Goal: Task Accomplishment & Management: Complete application form

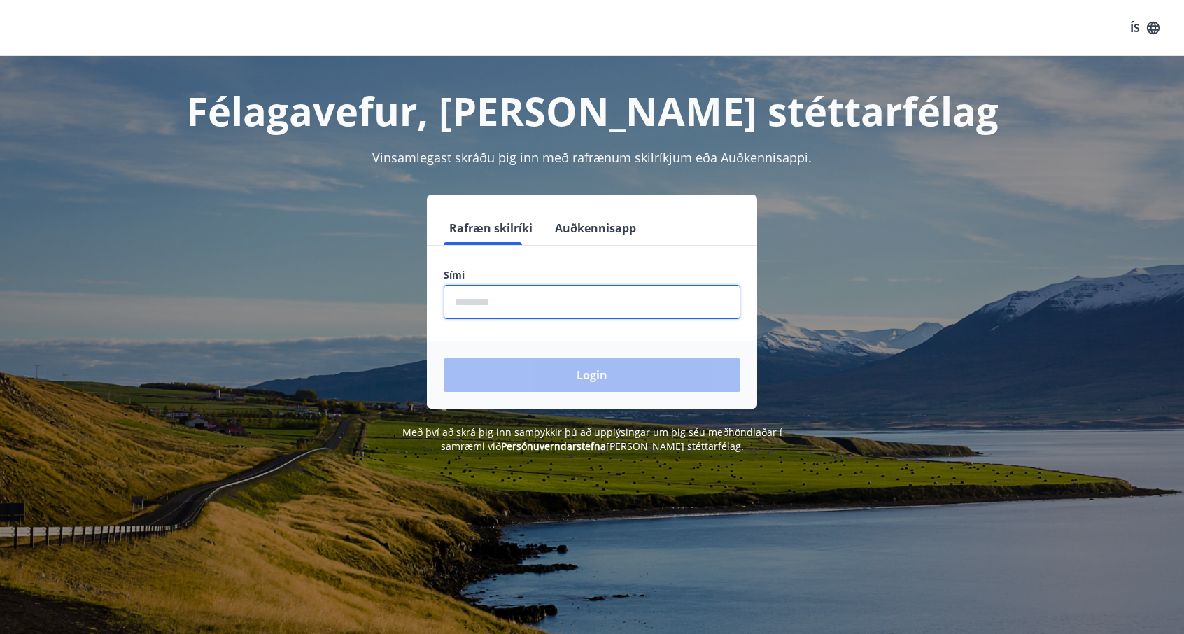
click at [483, 299] on input "phone" at bounding box center [592, 302] width 297 height 34
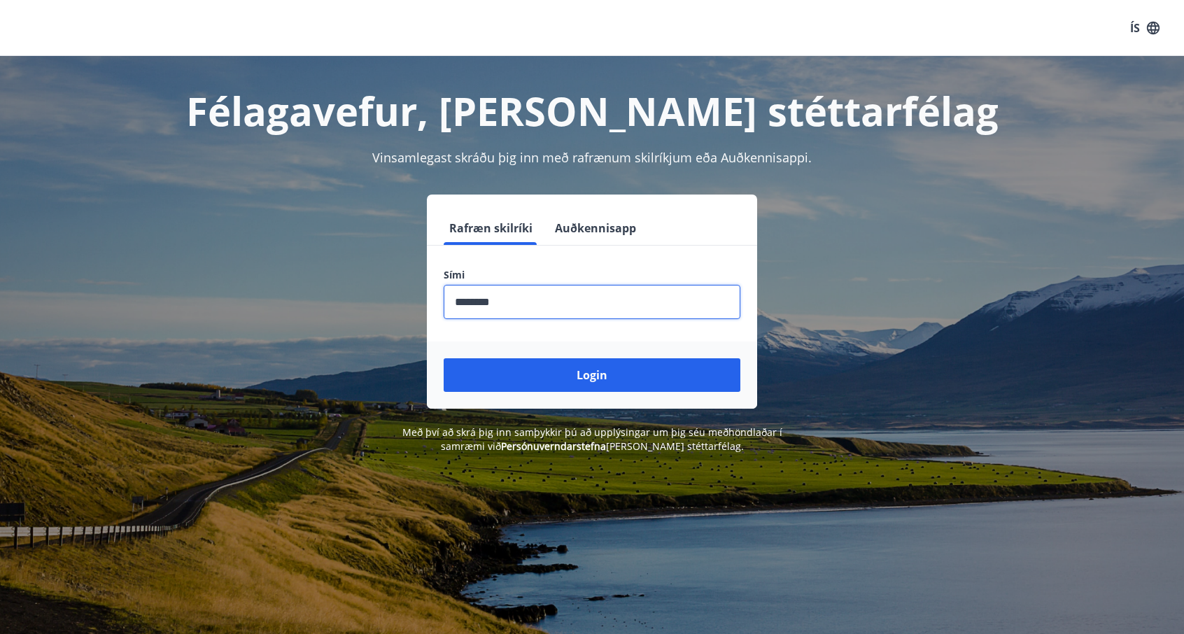
click at [444, 358] on button "Login" at bounding box center [592, 375] width 297 height 34
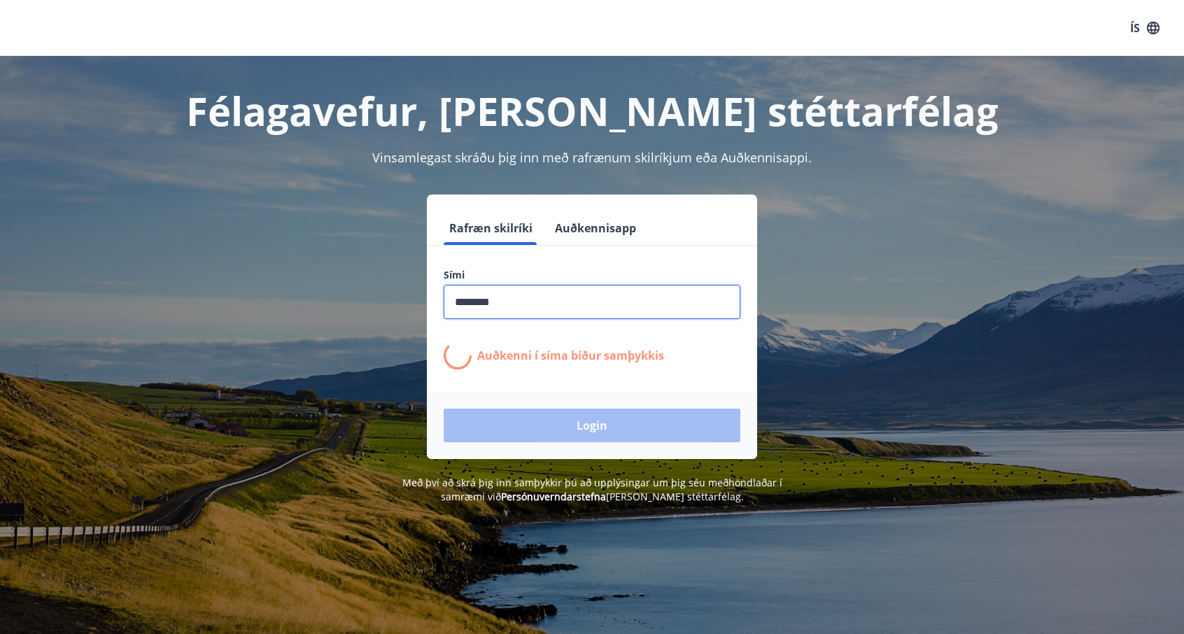
type input "********"
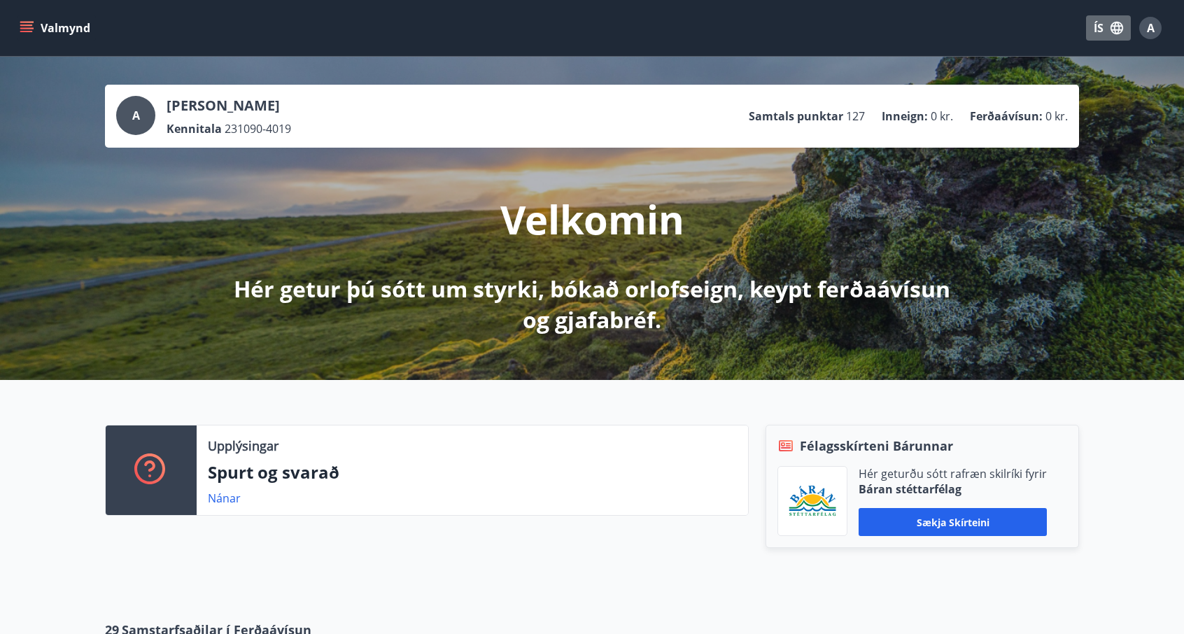
click at [1112, 27] on icon "button" at bounding box center [1117, 27] width 15 height 15
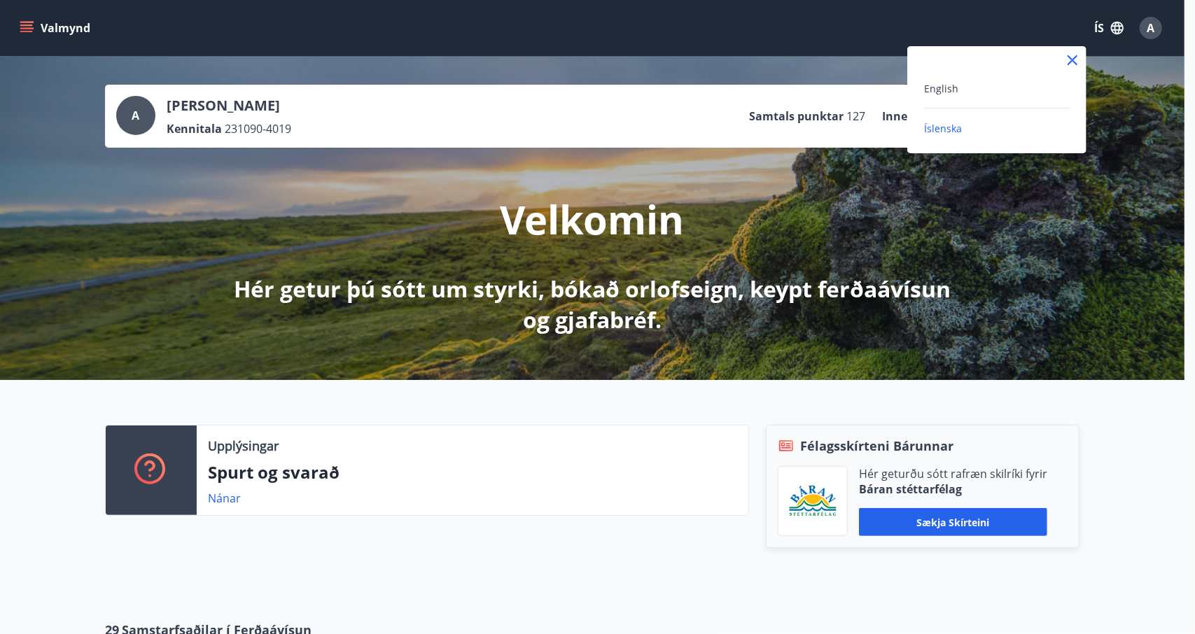
click at [970, 85] on div "English" at bounding box center [997, 88] width 146 height 17
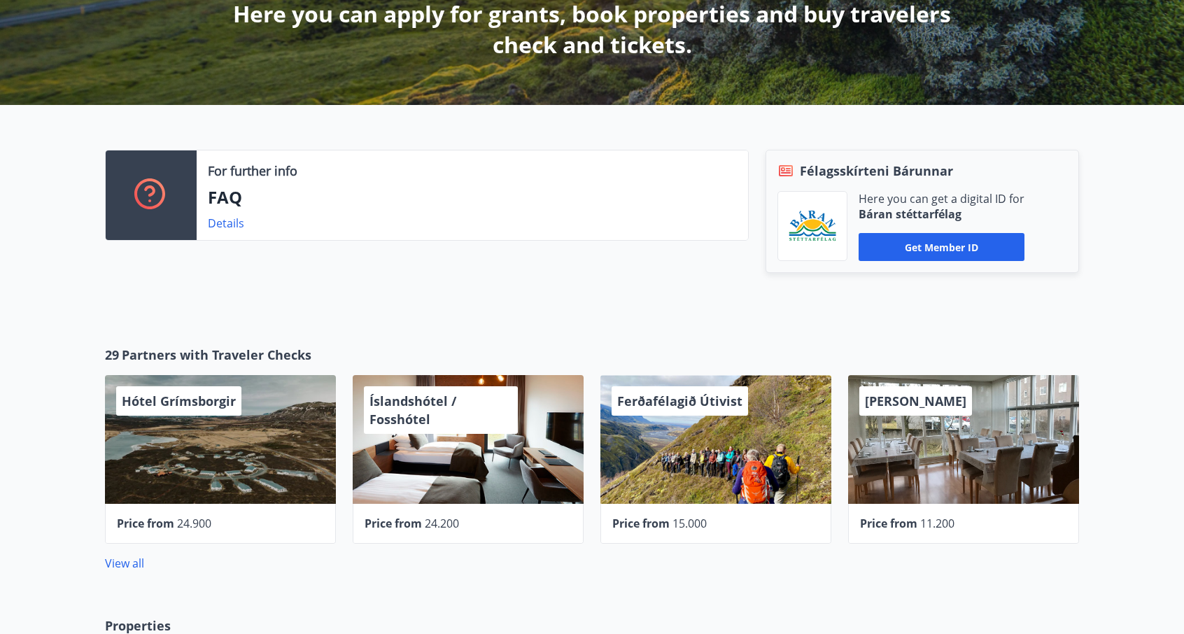
scroll to position [276, 0]
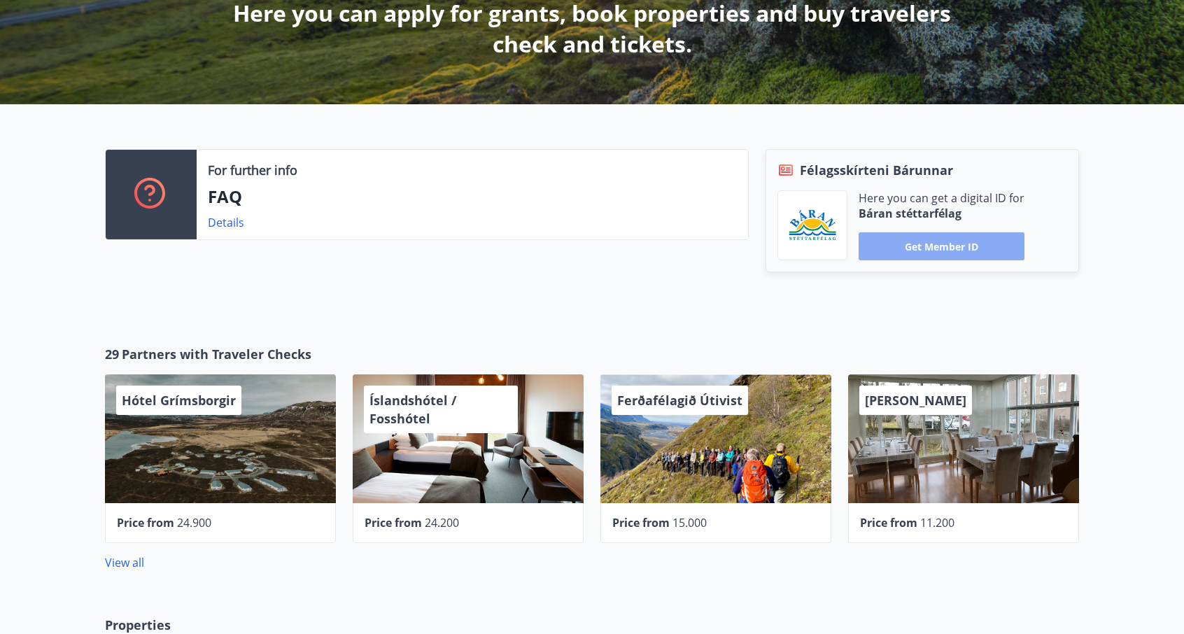
click at [942, 258] on button "Get member ID" at bounding box center [942, 246] width 166 height 28
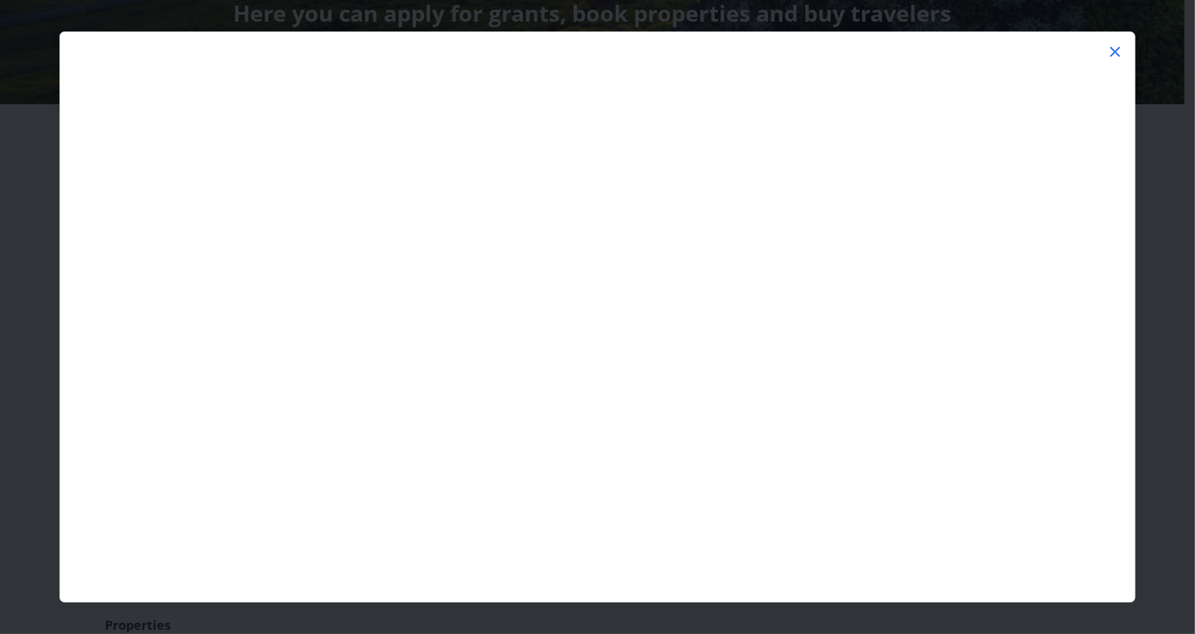
click at [1117, 52] on icon at bounding box center [1115, 51] width 17 height 17
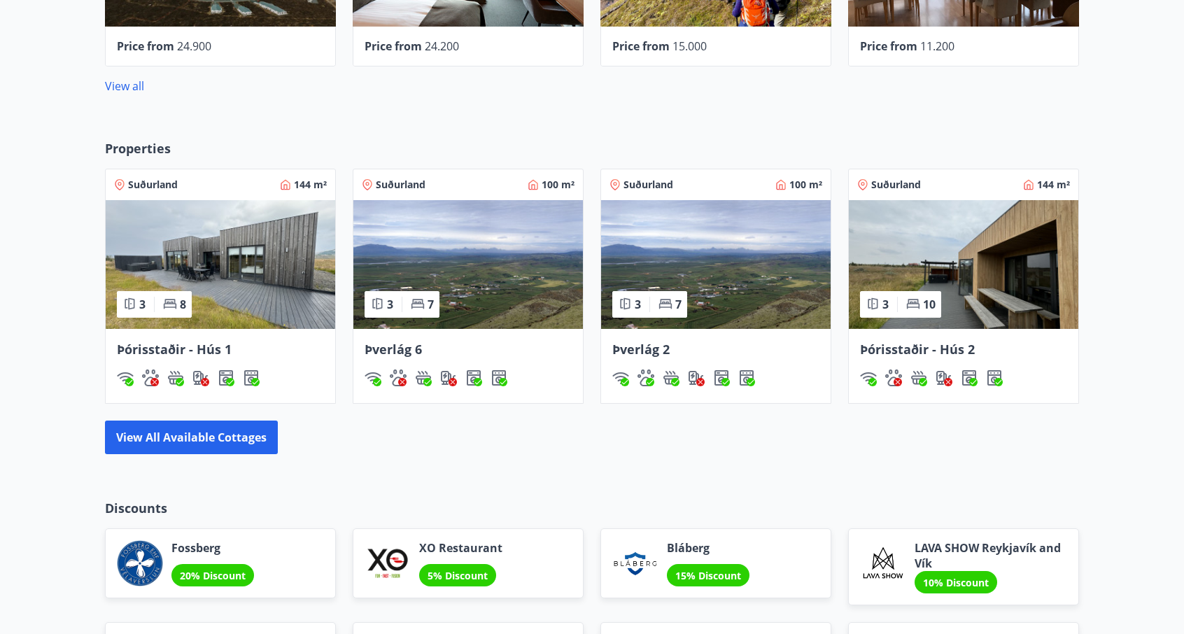
scroll to position [753, 0]
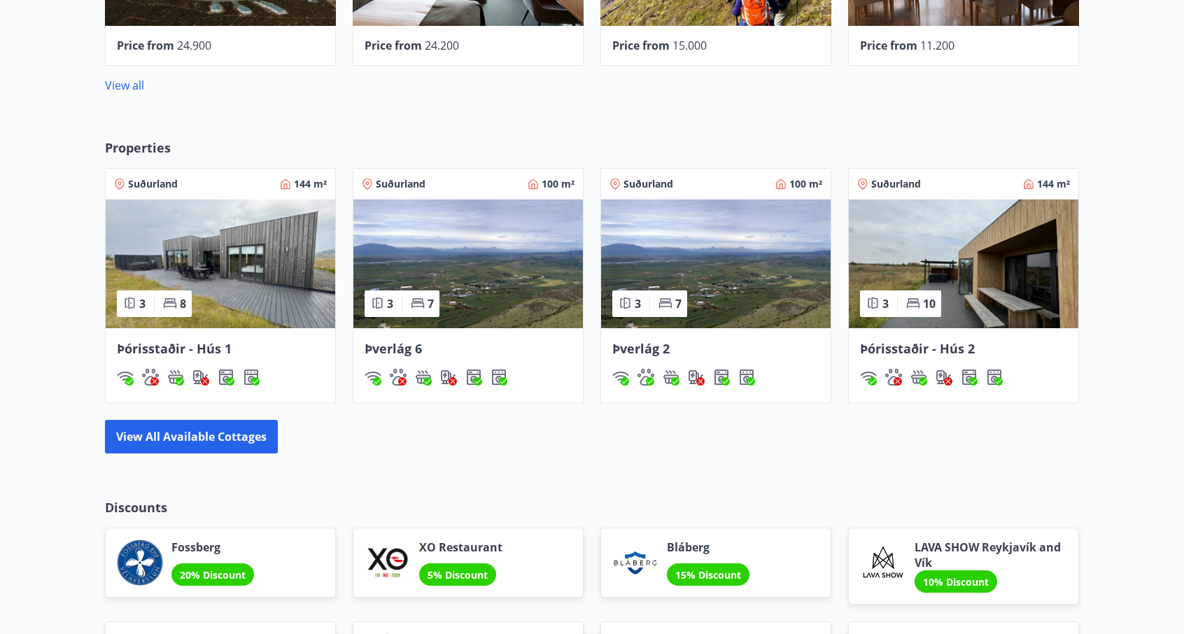
click at [919, 230] on img at bounding box center [964, 264] width 230 height 129
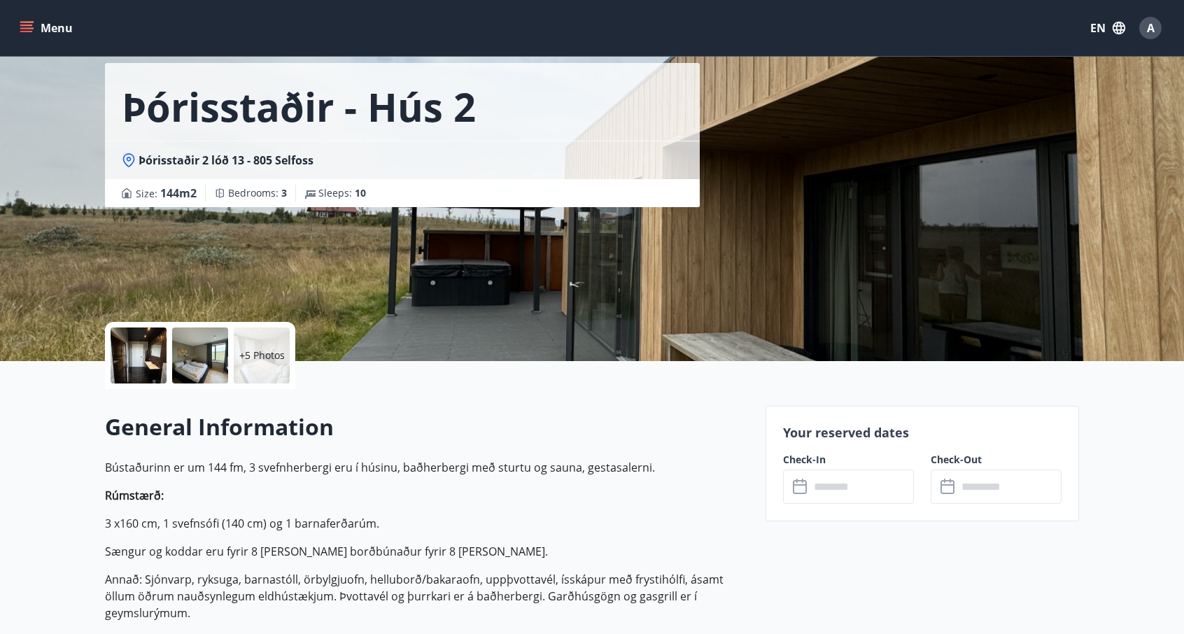
scroll to position [58, 0]
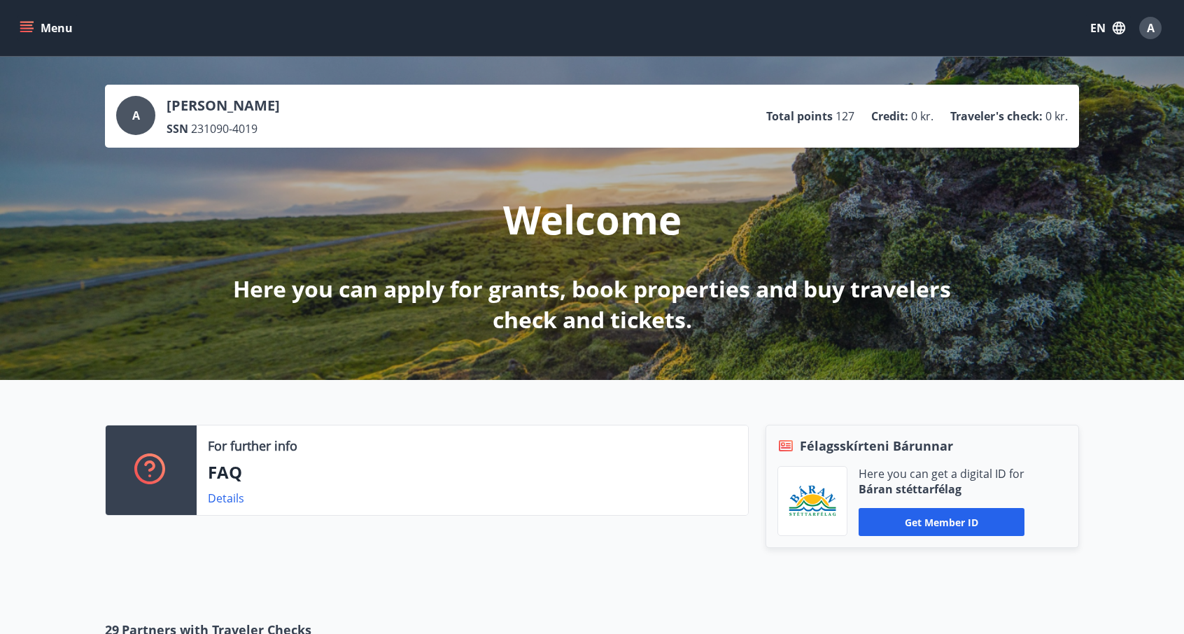
click at [29, 36] on button "Menu" at bounding box center [48, 27] width 62 height 25
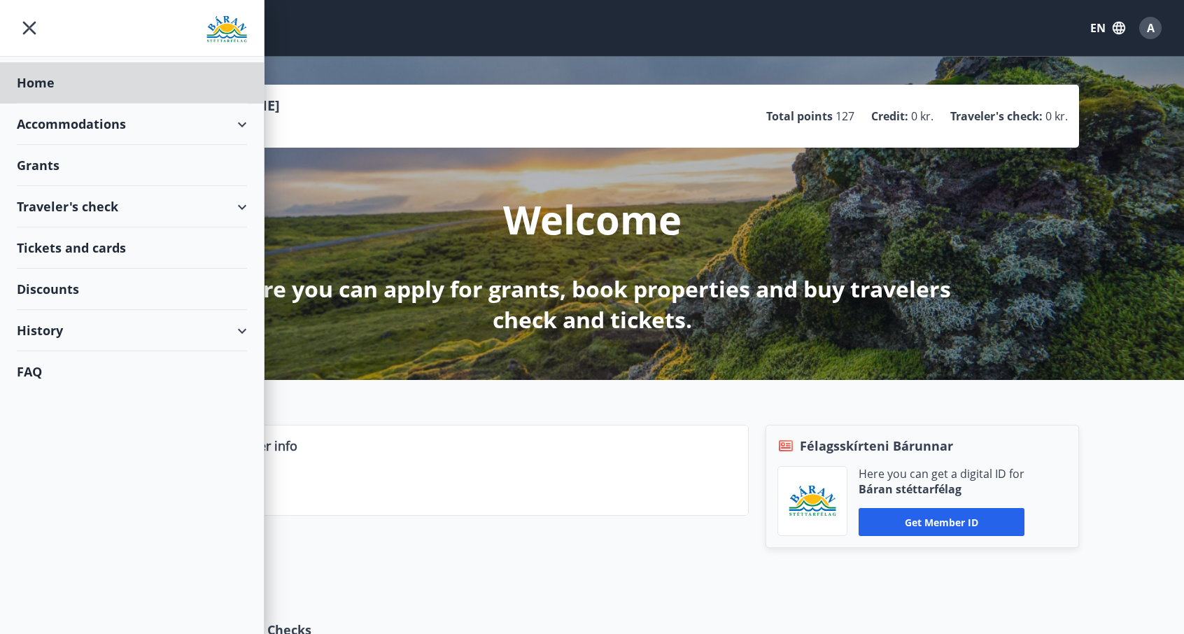
click at [70, 163] on div "Grants" at bounding box center [132, 165] width 230 height 41
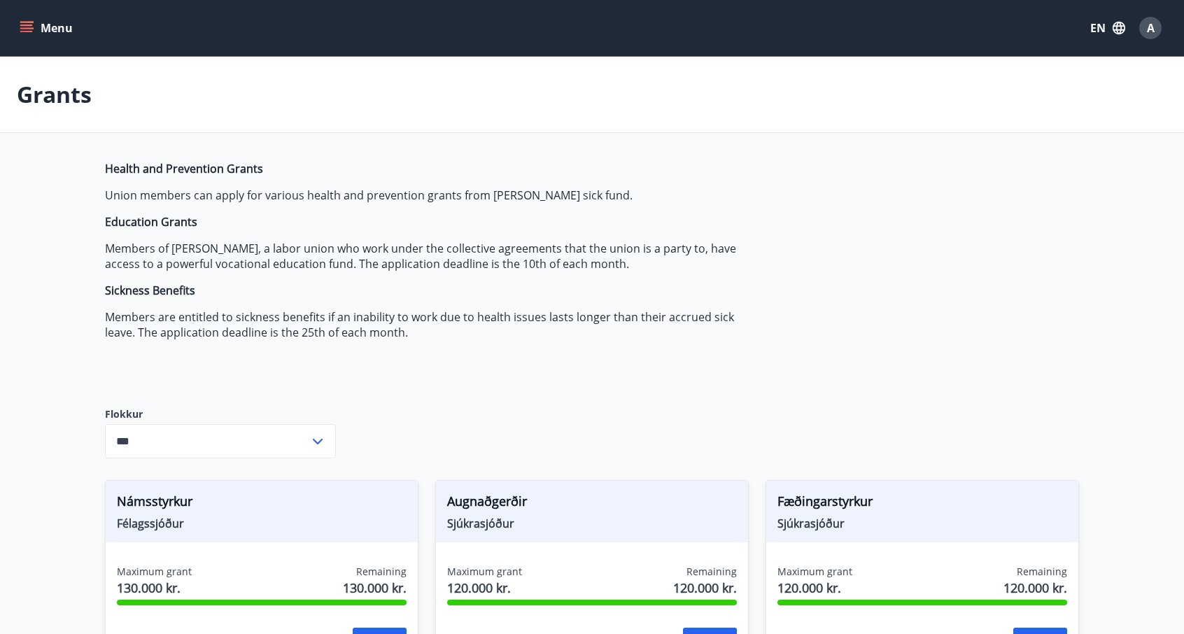
type input "***"
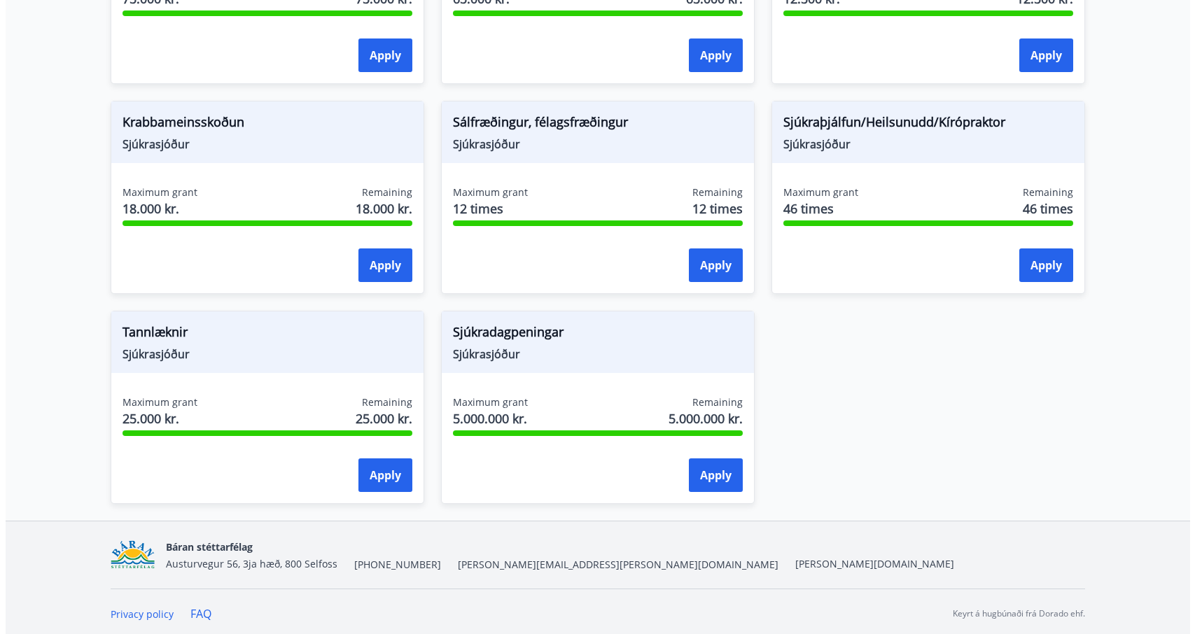
scroll to position [1009, 0]
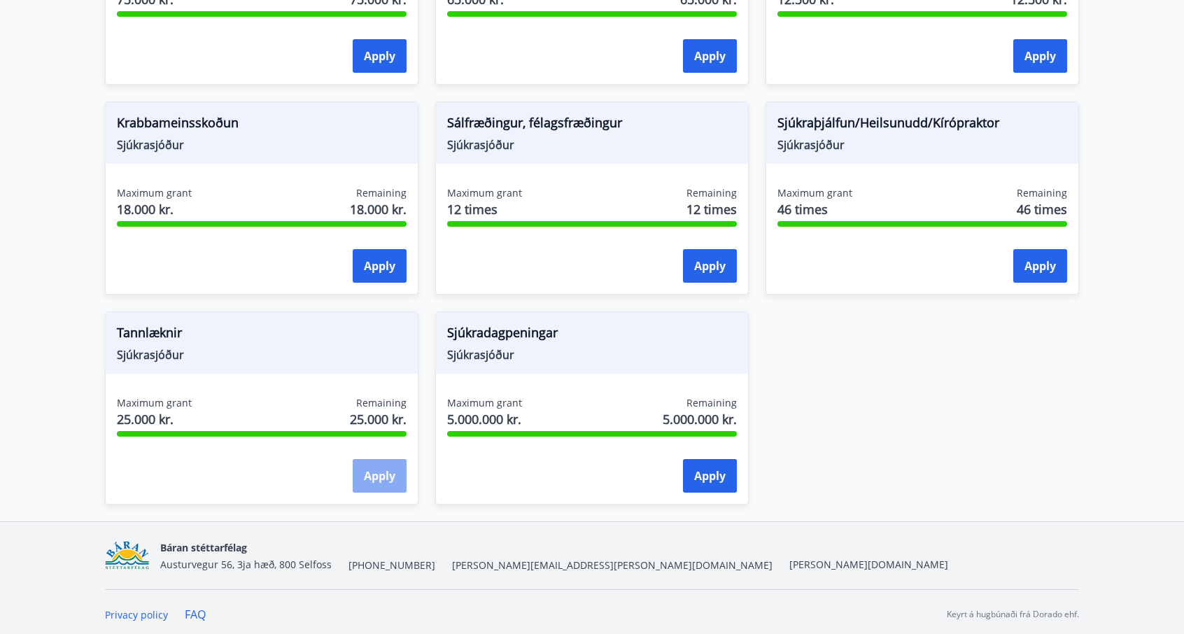
click at [381, 475] on button "Apply" at bounding box center [380, 476] width 54 height 34
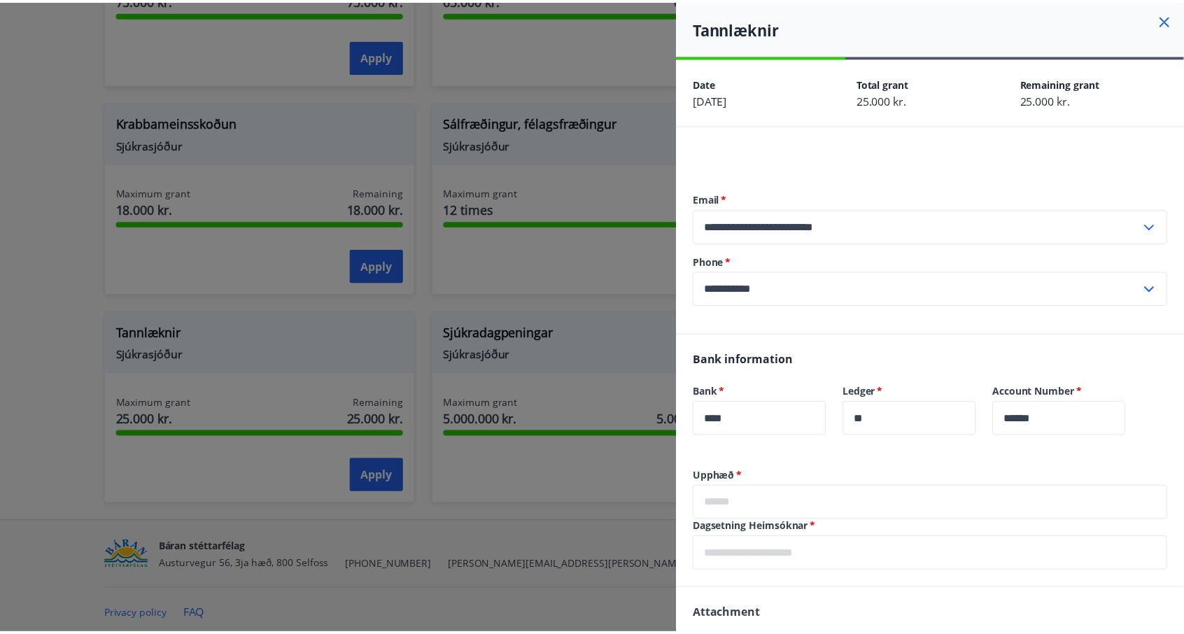
scroll to position [181, 0]
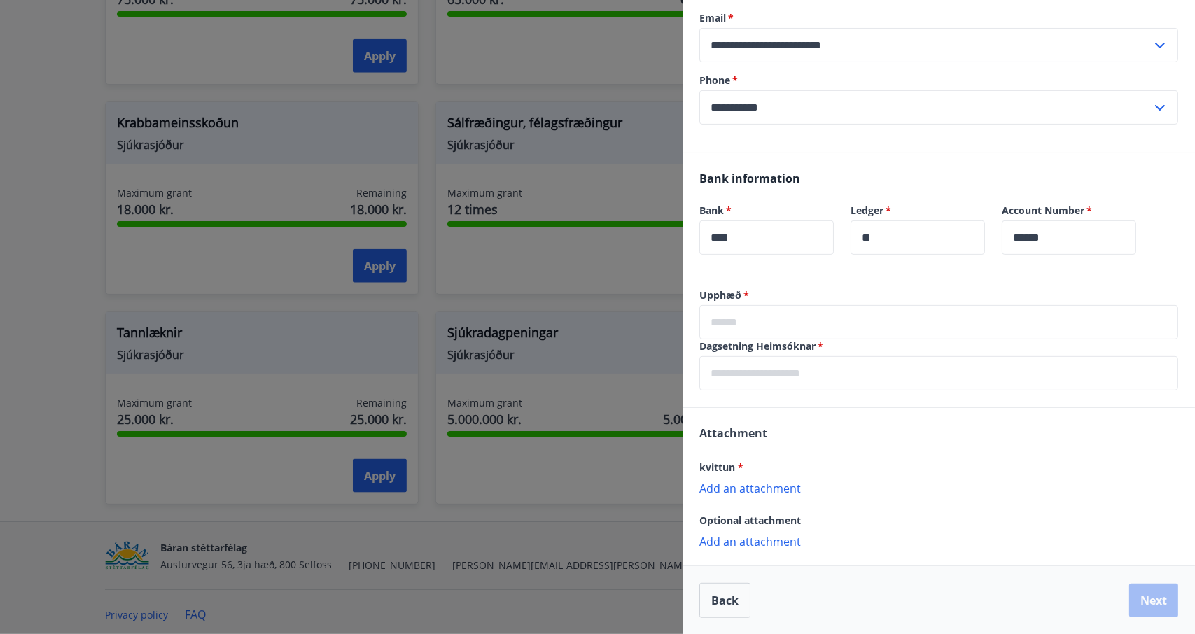
click at [779, 485] on p "Add an attachment" at bounding box center [938, 488] width 479 height 14
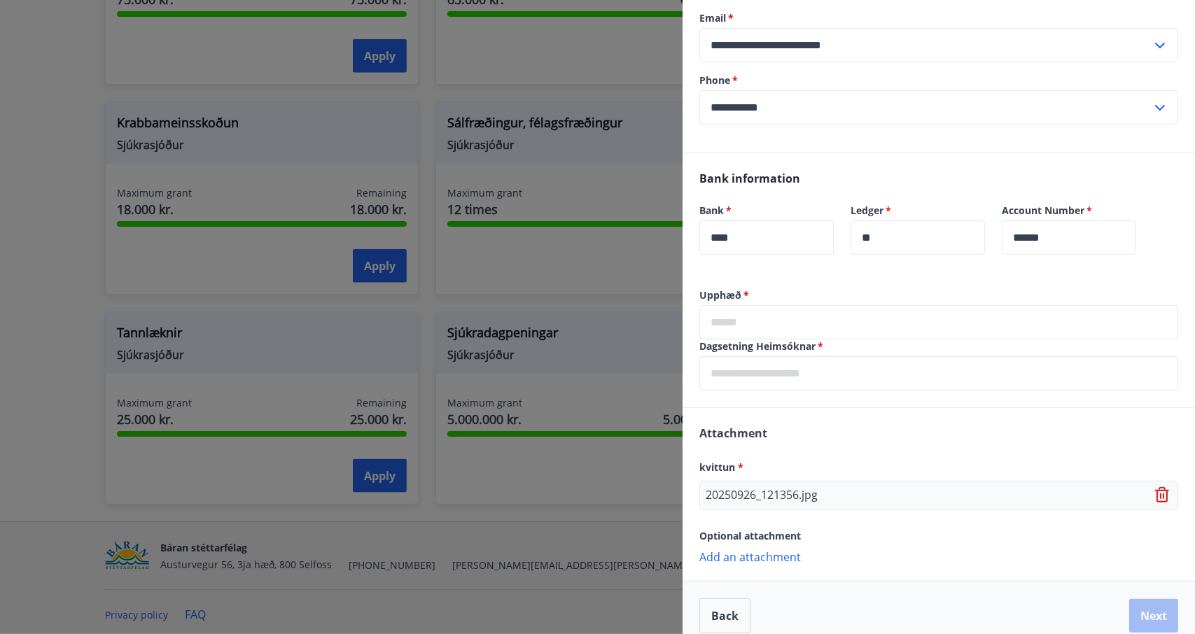
click at [182, 36] on div at bounding box center [597, 317] width 1195 height 634
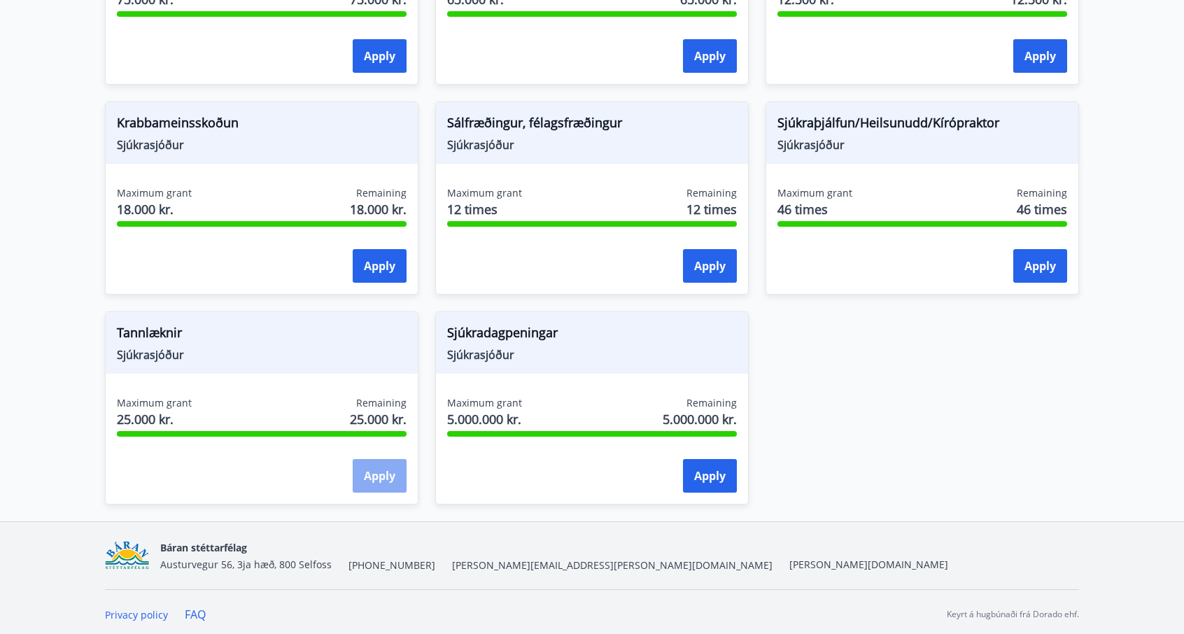
click at [373, 470] on button "Apply" at bounding box center [380, 476] width 54 height 34
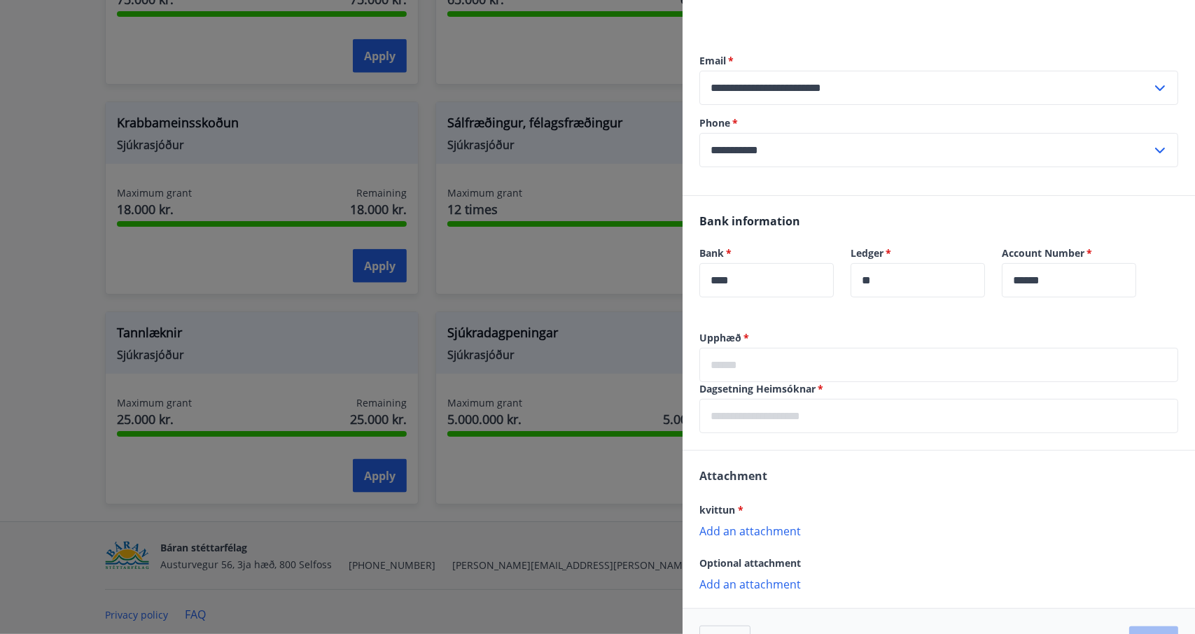
scroll to position [140, 0]
drag, startPoint x: 697, startPoint y: 335, endPoint x: 742, endPoint y: 345, distance: 46.5
click at [742, 345] on div "Upphæð   * ​ Dagsetning Heimsóknar   * ​" at bounding box center [939, 389] width 512 height 119
click at [739, 367] on input "text" at bounding box center [938, 364] width 479 height 34
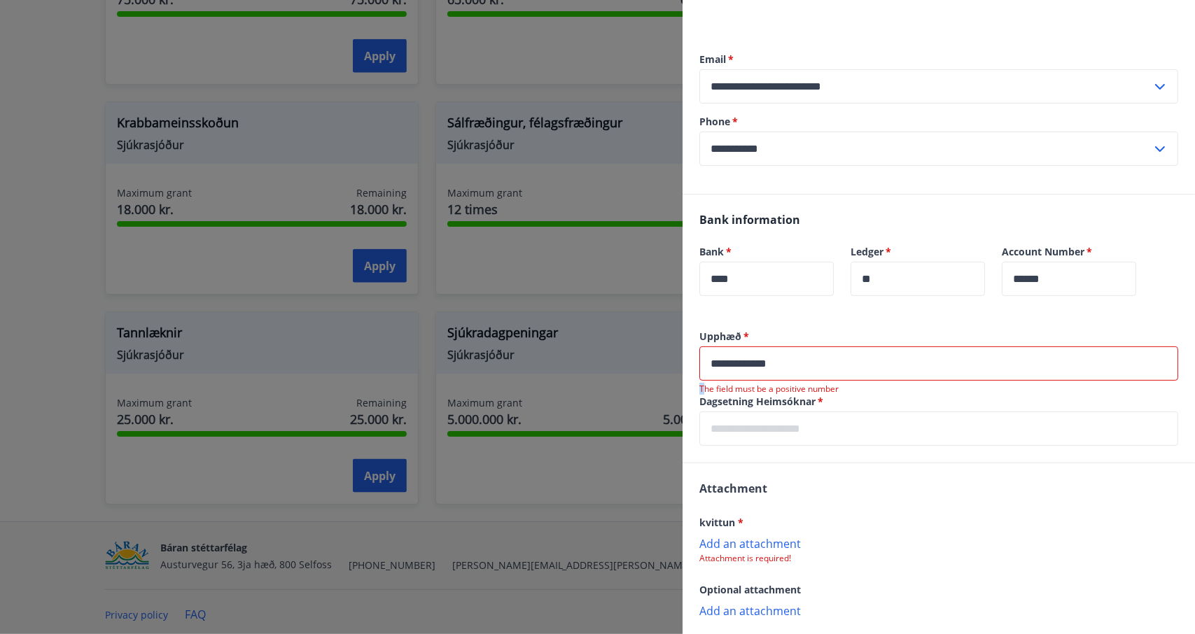
click at [703, 384] on div "**********" at bounding box center [939, 396] width 512 height 133
click at [694, 403] on div "**********" at bounding box center [939, 396] width 512 height 133
click at [725, 363] on input "**********" at bounding box center [938, 364] width 479 height 34
click at [730, 410] on div "Dagsetning Heimsóknar   * ​" at bounding box center [938, 420] width 479 height 51
click at [701, 401] on label "Dagsetning Heimsóknar   *" at bounding box center [938, 402] width 479 height 14
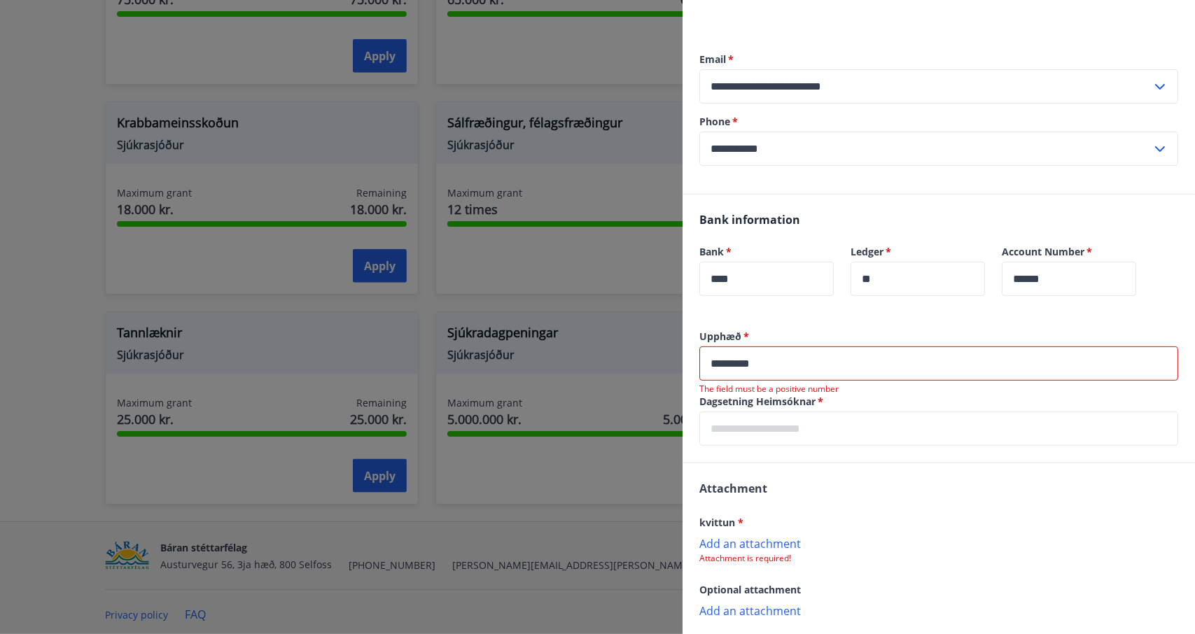
click at [757, 372] on input "*********" at bounding box center [938, 364] width 479 height 34
click at [770, 363] on input "*********" at bounding box center [938, 364] width 479 height 34
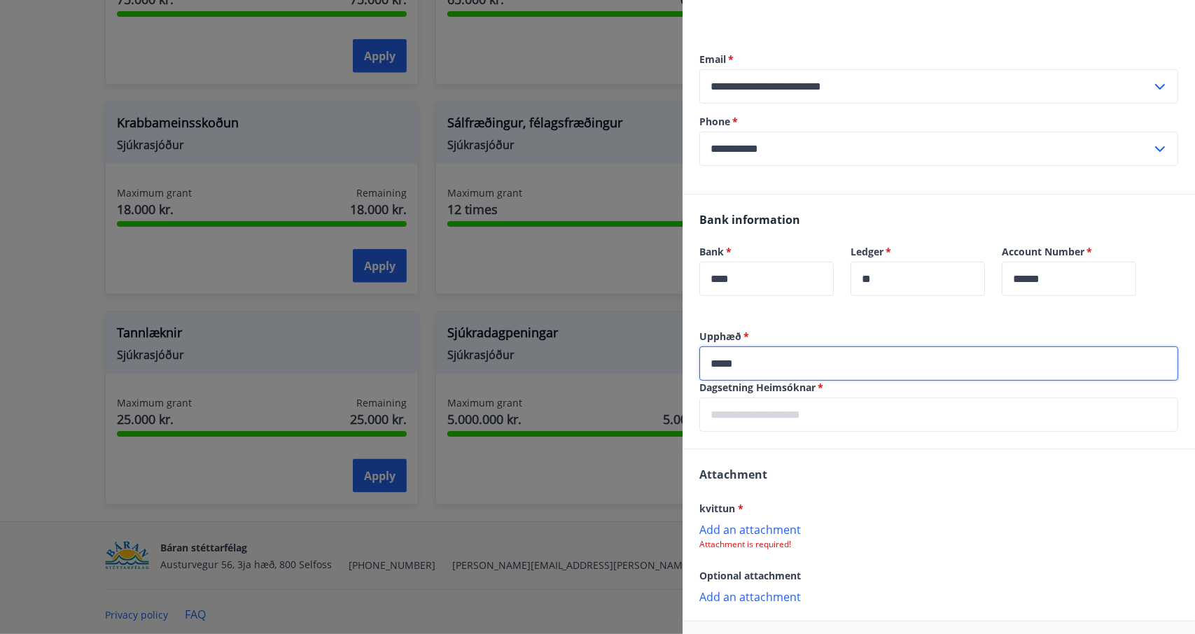
type input "*****"
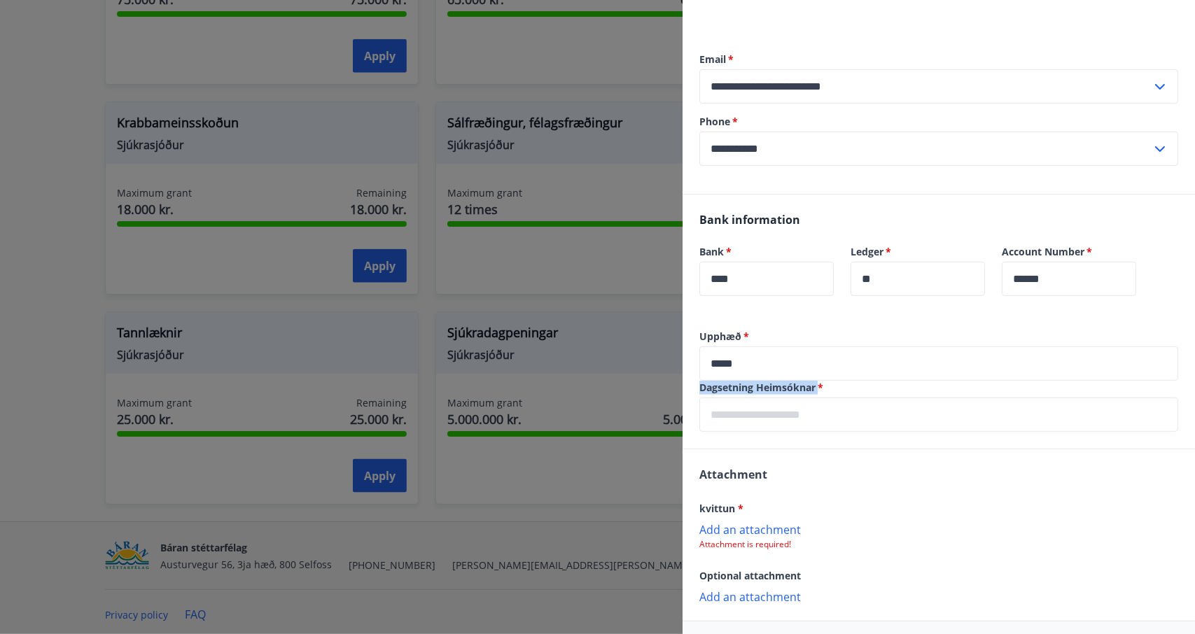
drag, startPoint x: 700, startPoint y: 386, endPoint x: 820, endPoint y: 381, distance: 120.5
click at [820, 381] on label "Dagsetning Heimsóknar   *" at bounding box center [938, 388] width 479 height 14
click at [794, 419] on input "text" at bounding box center [938, 415] width 479 height 34
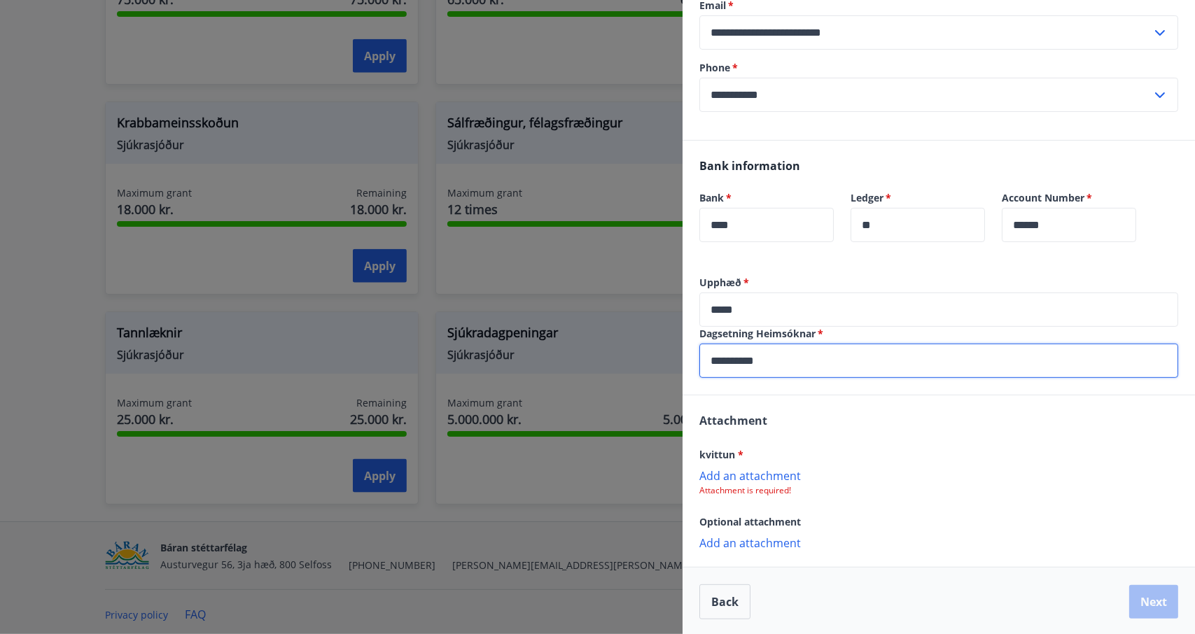
scroll to position [195, 0]
type input "**********"
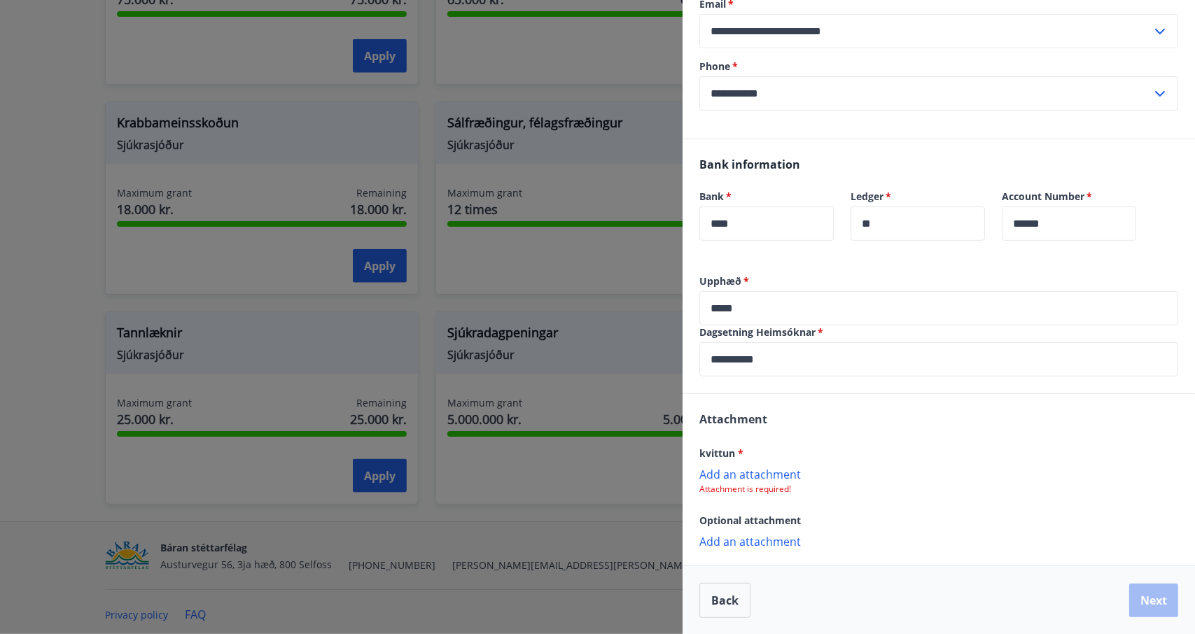
click at [758, 475] on p "Add an attachment" at bounding box center [938, 474] width 479 height 14
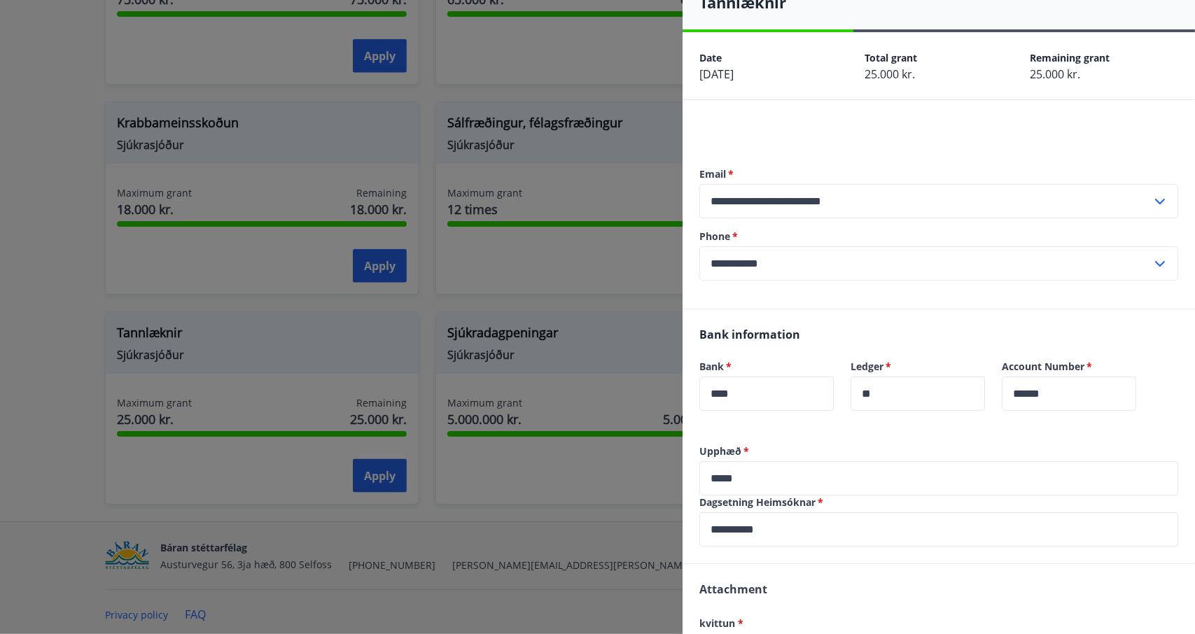
scroll to position [196, 0]
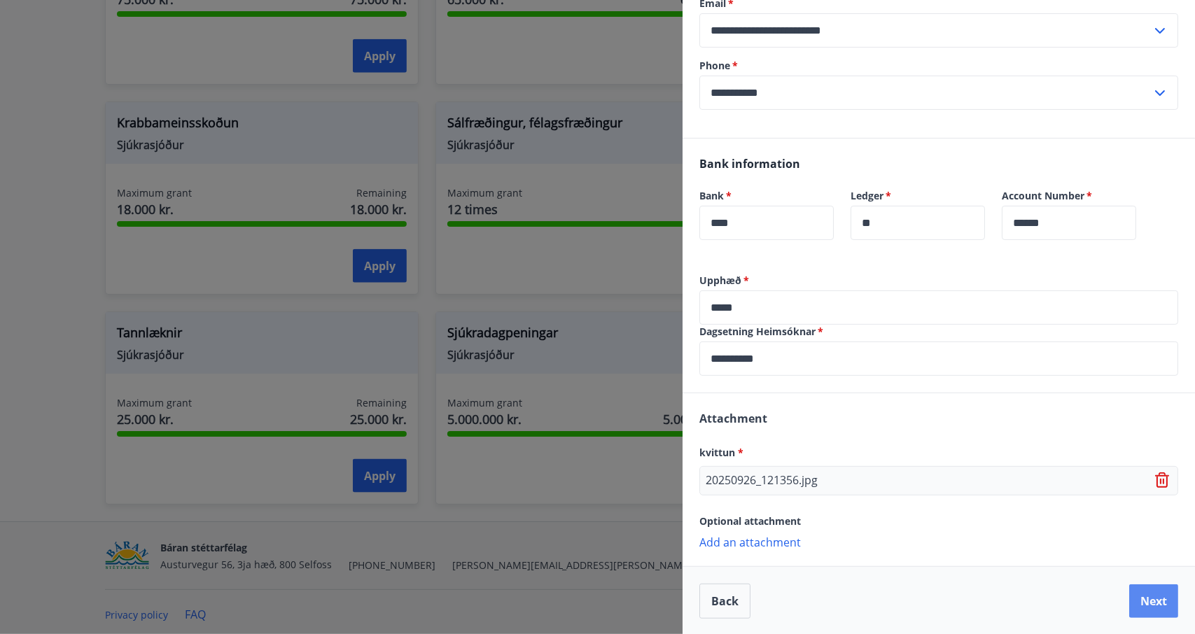
click at [1129, 600] on button "Next" at bounding box center [1153, 602] width 49 height 34
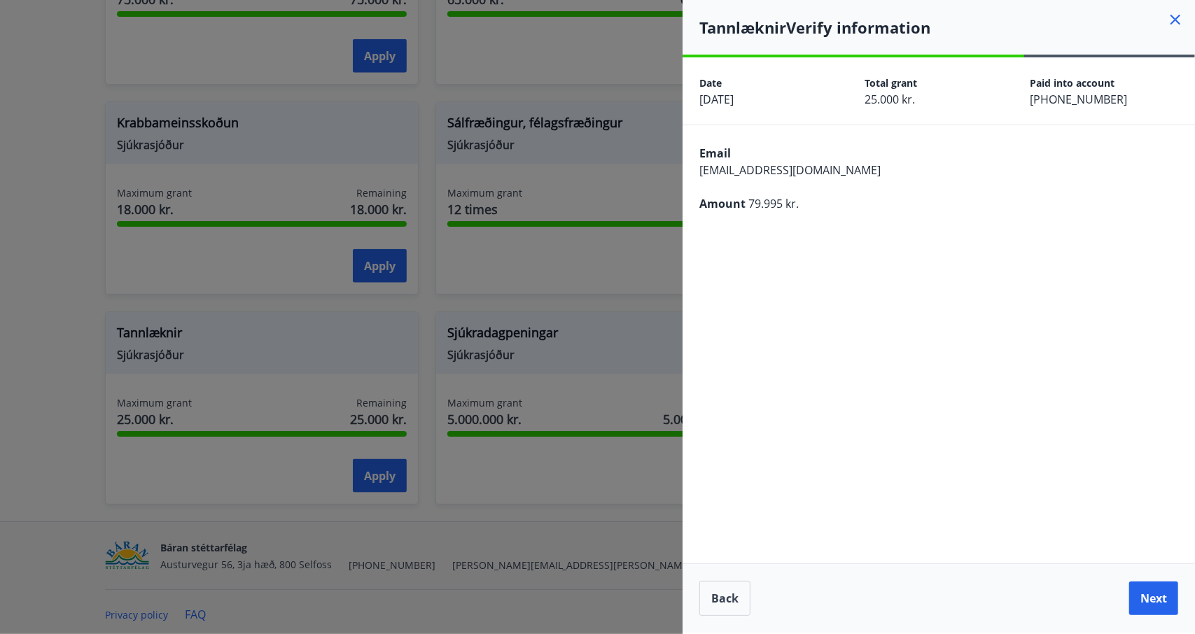
scroll to position [0, 0]
click at [1159, 592] on button "Next" at bounding box center [1153, 599] width 49 height 34
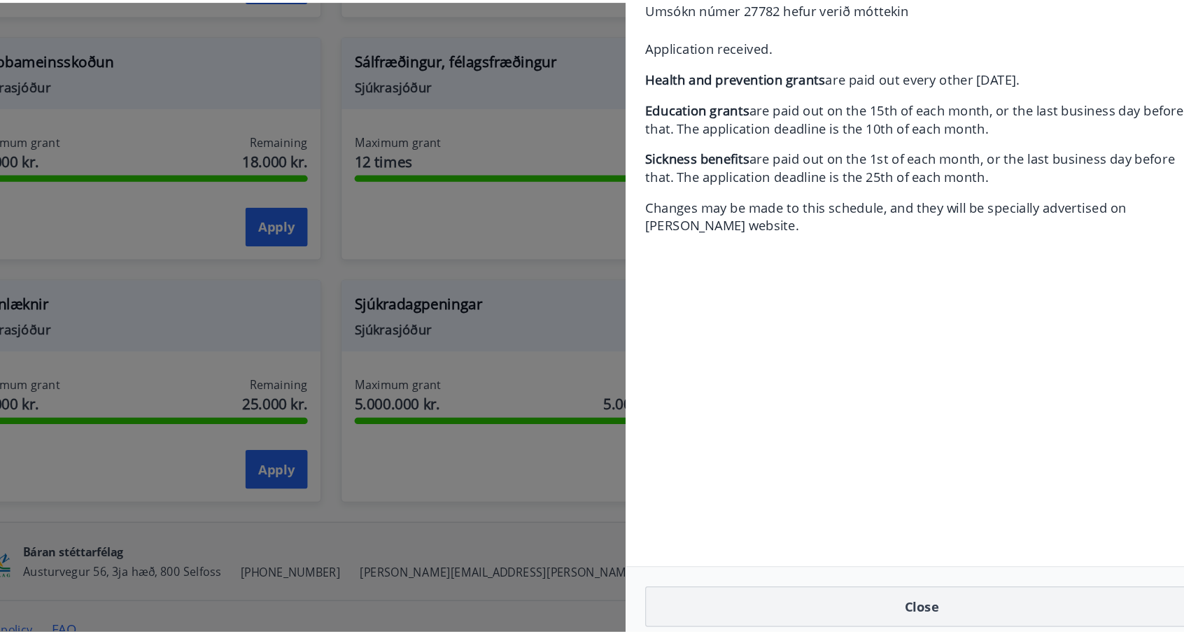
scroll to position [1005, 0]
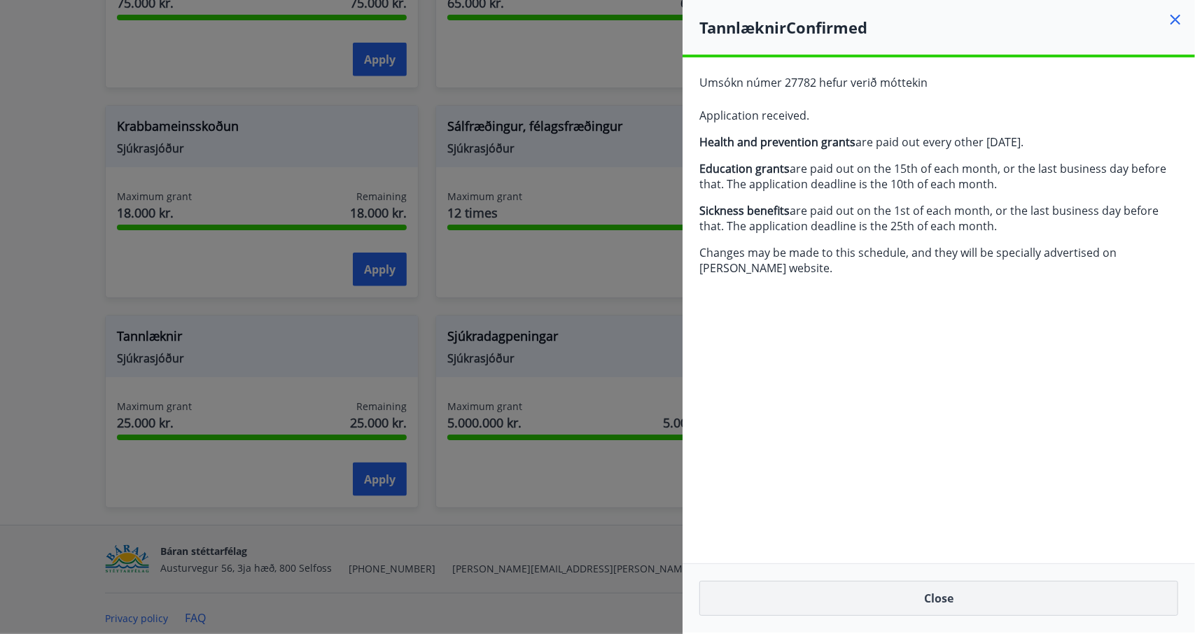
click at [927, 610] on button "Close" at bounding box center [938, 598] width 479 height 35
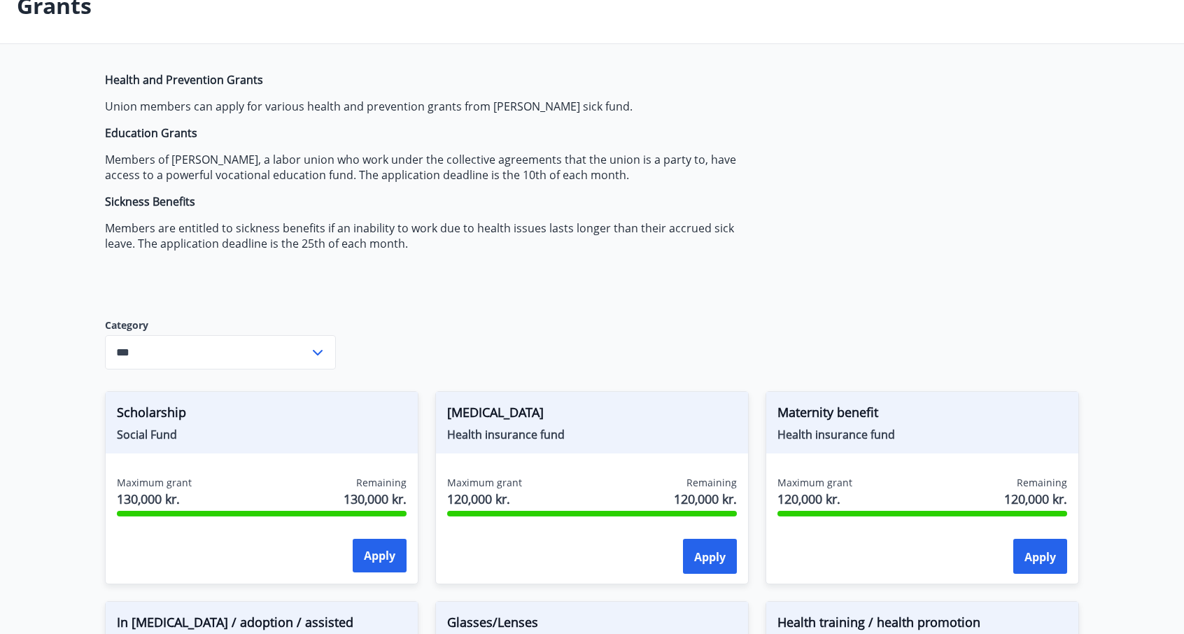
scroll to position [0, 0]
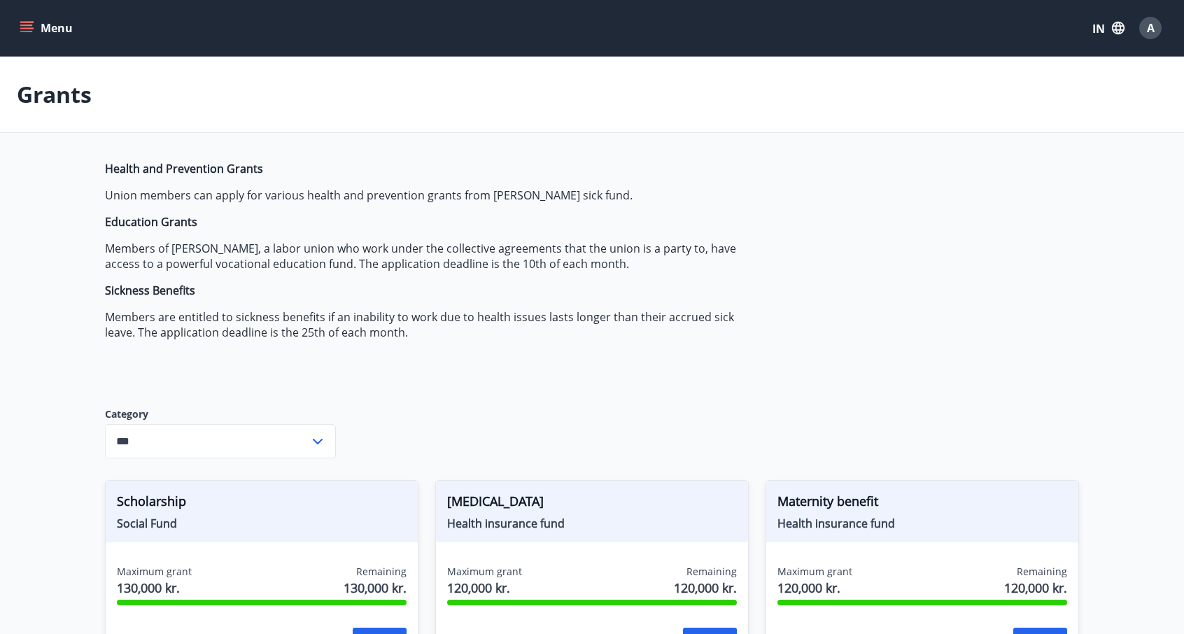
click at [38, 37] on button "Menu" at bounding box center [48, 27] width 62 height 25
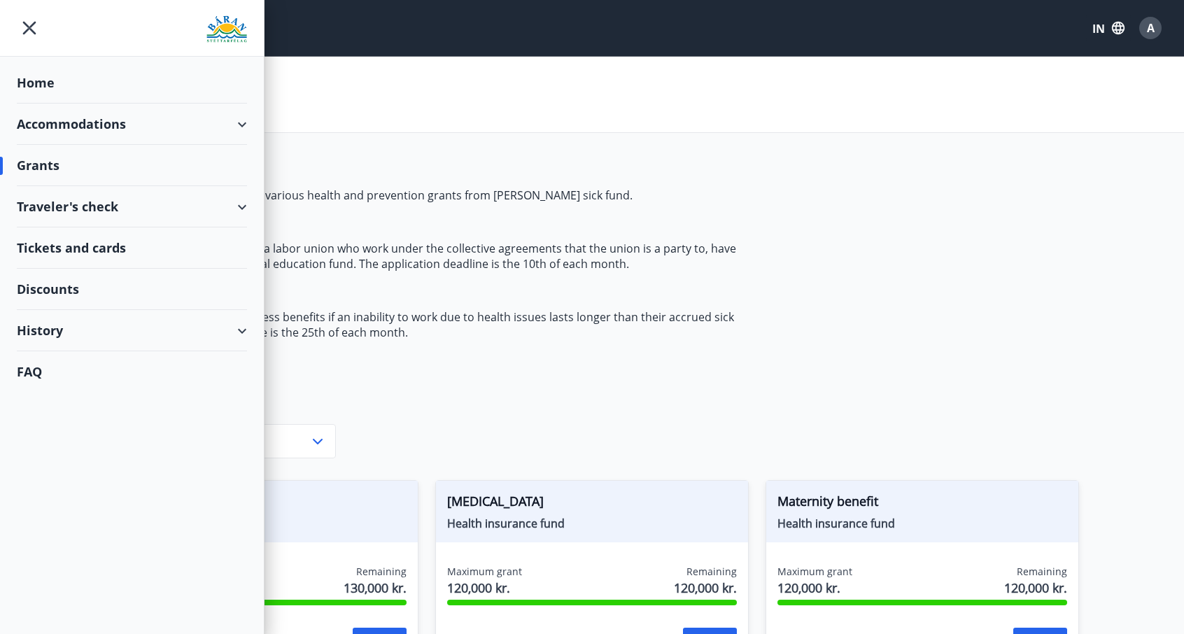
click at [113, 277] on div "Discounts" at bounding box center [132, 289] width 230 height 41
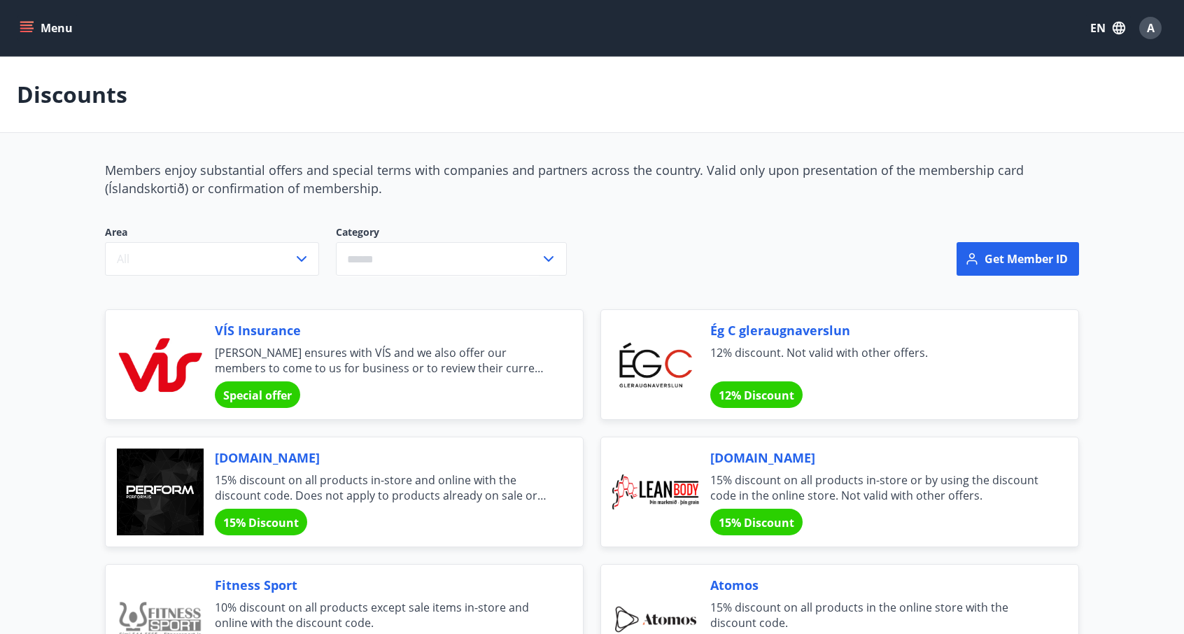
click at [41, 16] on button "Menu" at bounding box center [48, 27] width 62 height 25
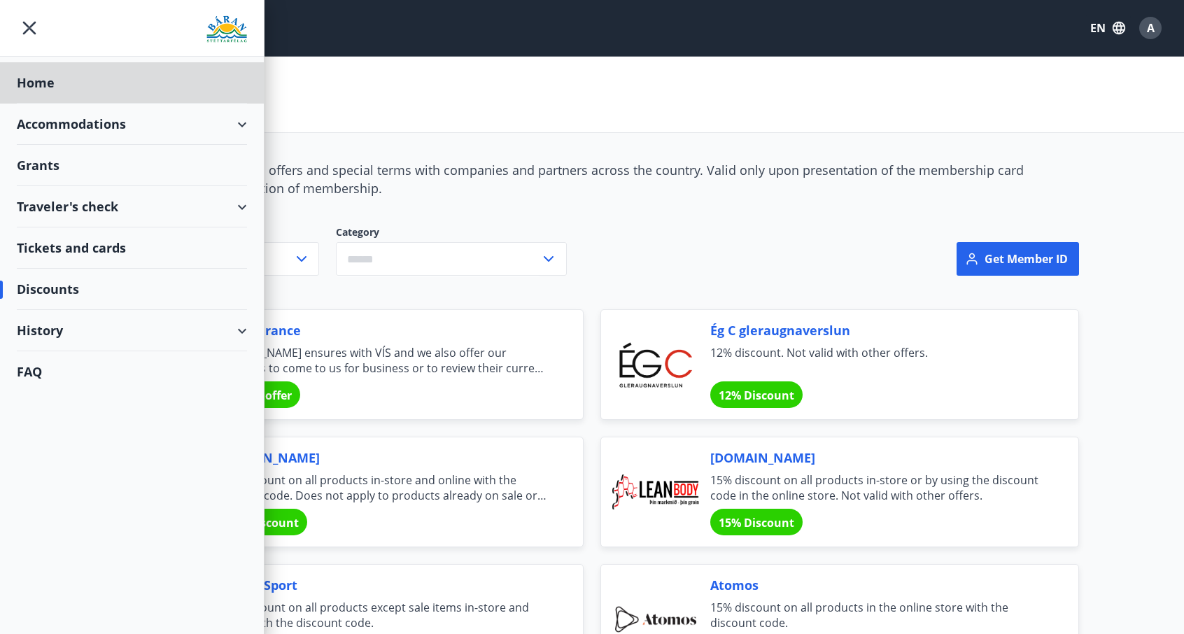
click at [85, 179] on div "Grants" at bounding box center [132, 165] width 230 height 41
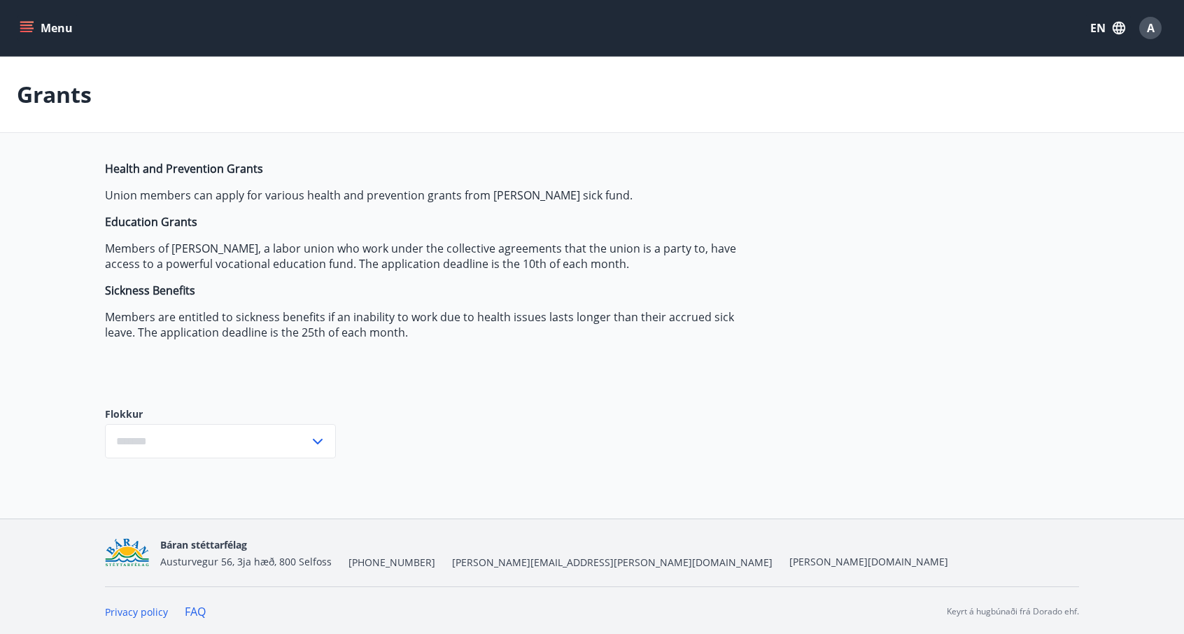
type input "***"
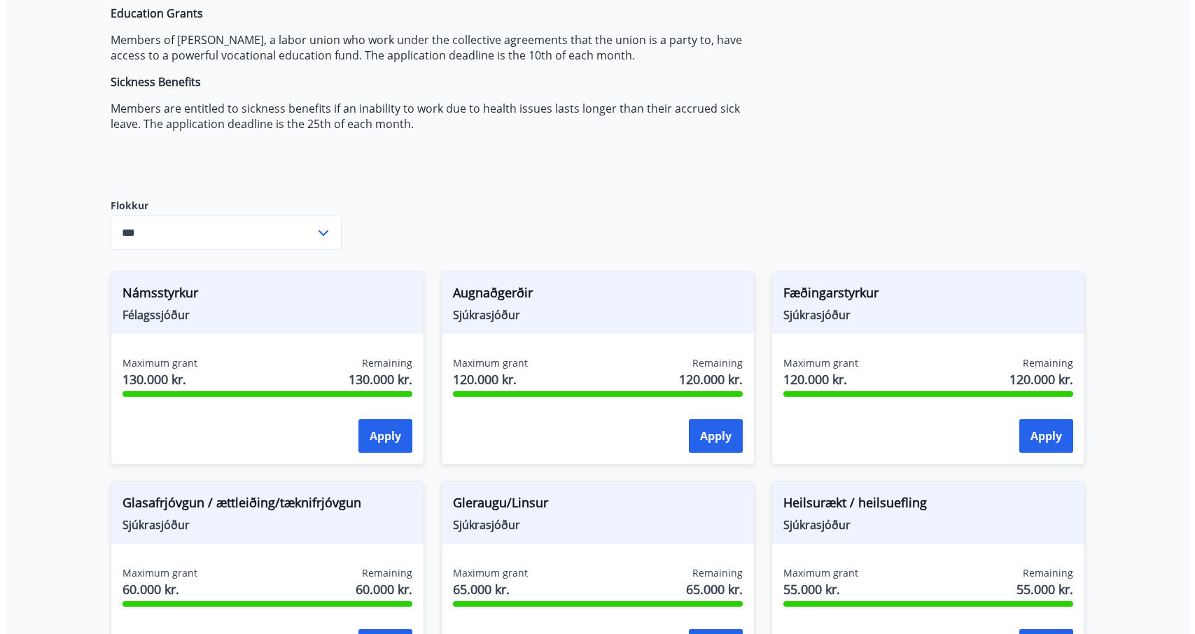
scroll to position [207, 0]
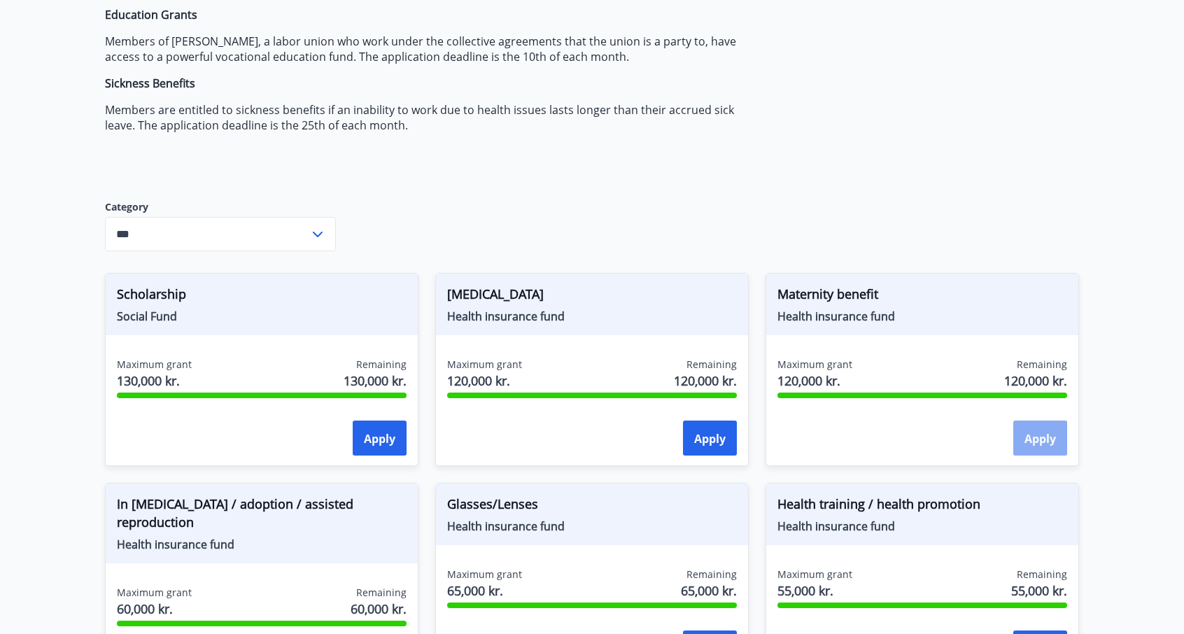
click at [1041, 448] on button "Apply" at bounding box center [1041, 438] width 54 height 35
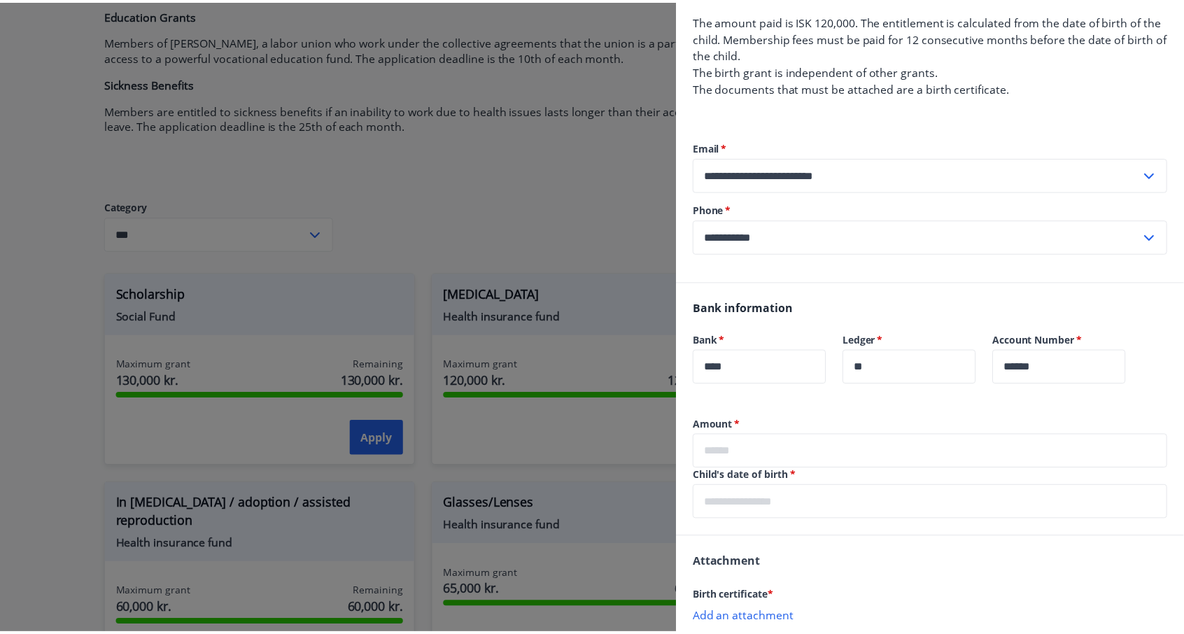
scroll to position [282, 0]
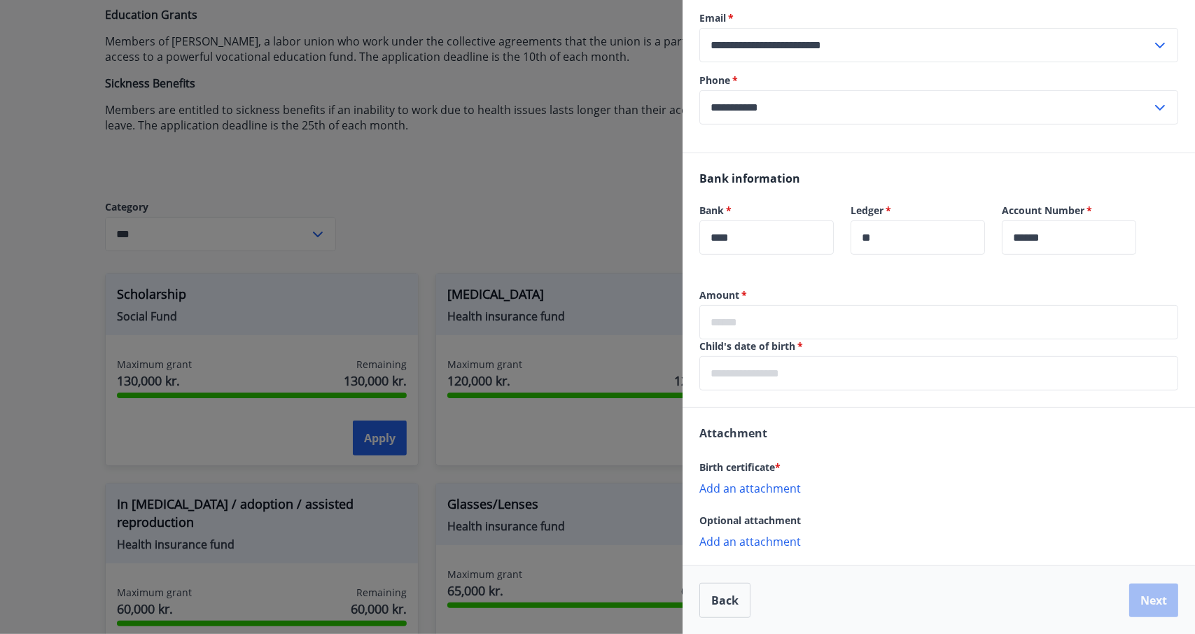
click at [298, 256] on div at bounding box center [597, 317] width 1195 height 634
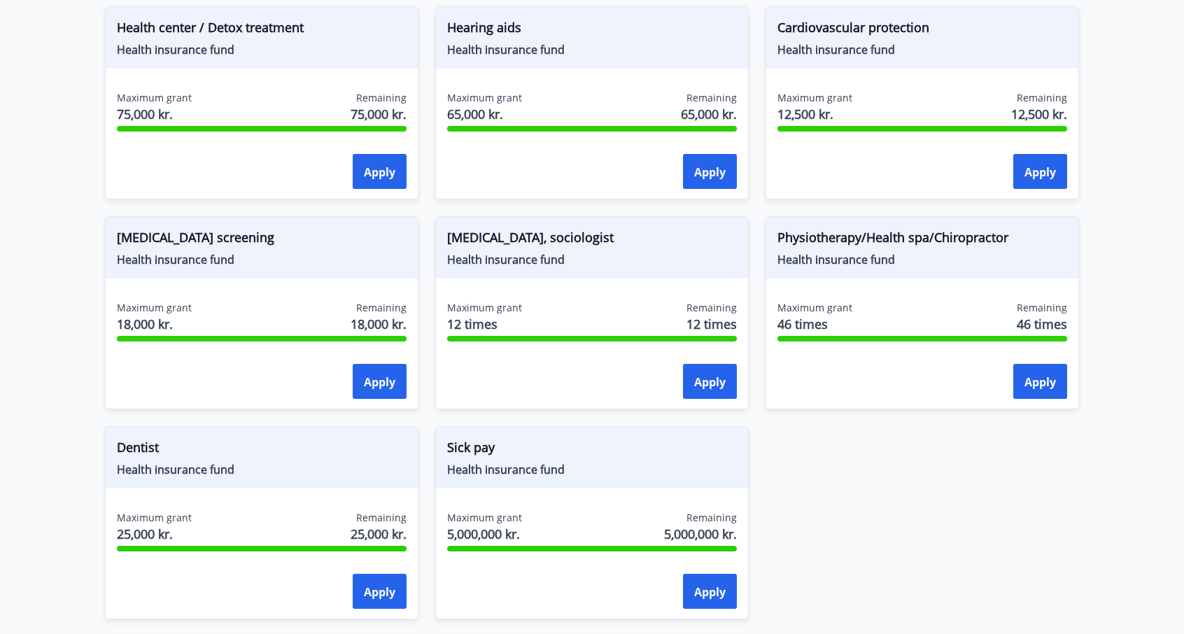
scroll to position [921, 0]
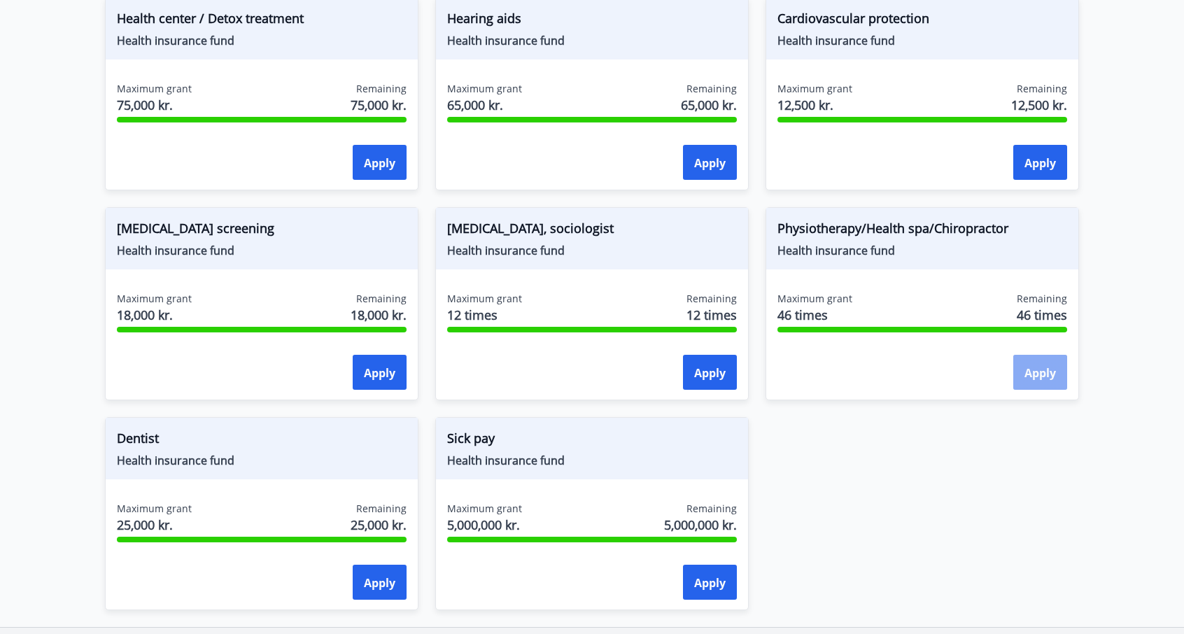
click at [1049, 375] on font "Apply" at bounding box center [1041, 372] width 32 height 15
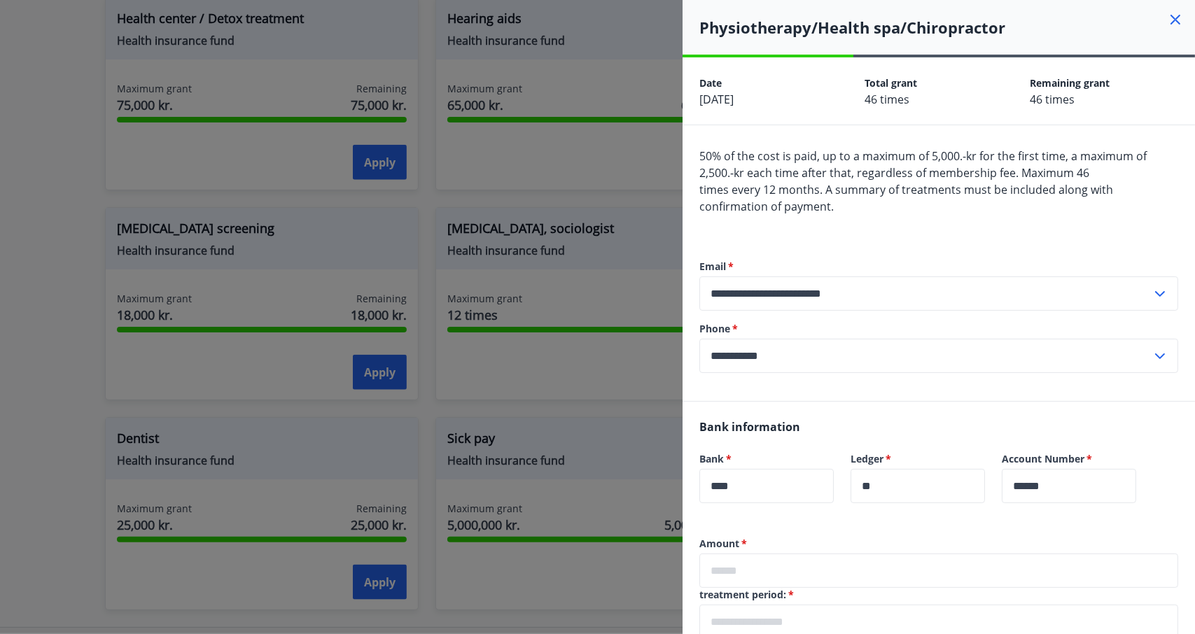
click at [634, 256] on div at bounding box center [597, 317] width 1195 height 634
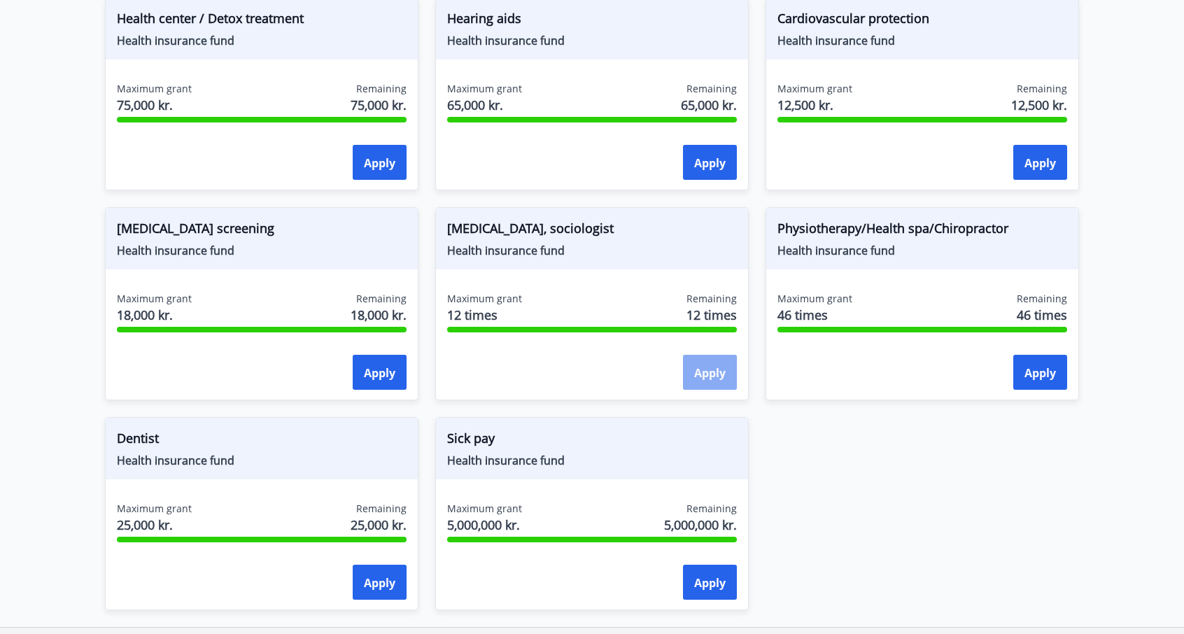
click at [692, 358] on button "Apply" at bounding box center [710, 372] width 54 height 35
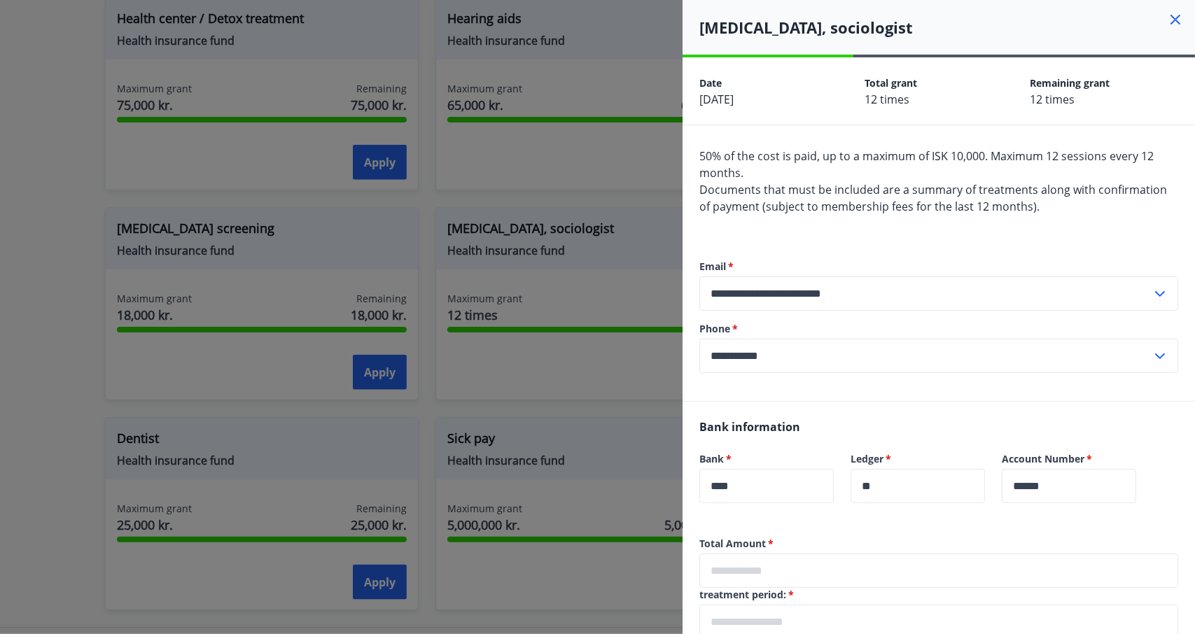
click at [598, 276] on div at bounding box center [597, 317] width 1195 height 634
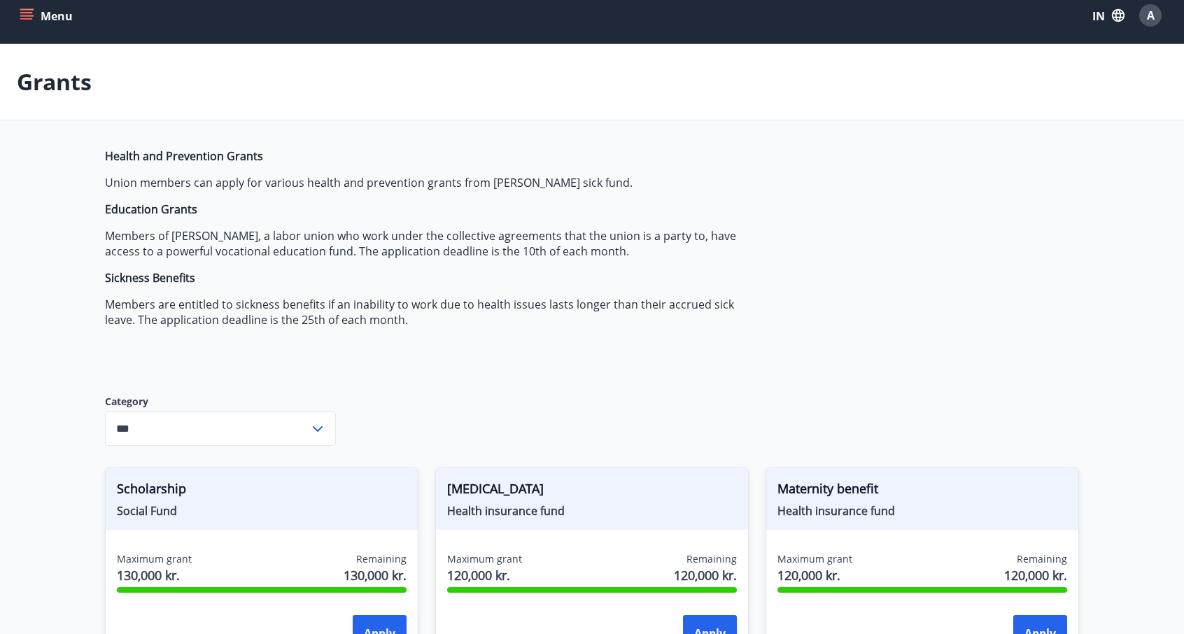
scroll to position [0, 0]
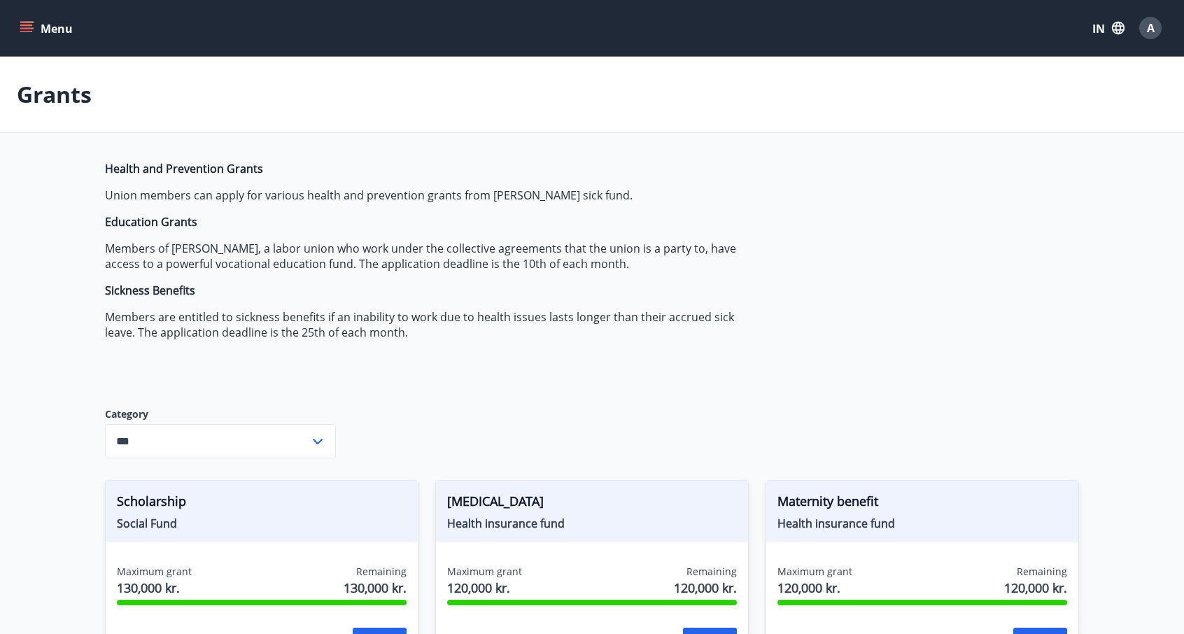
click at [21, 21] on icon "menu" at bounding box center [27, 28] width 14 height 14
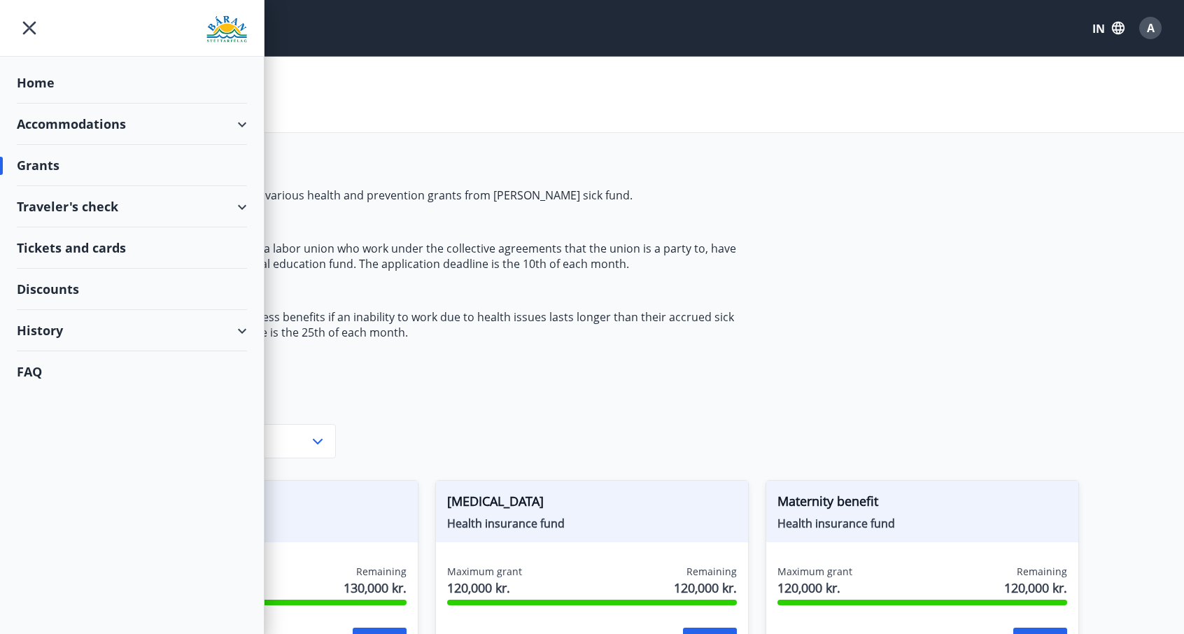
click at [92, 253] on font "Tickets and cards" at bounding box center [71, 247] width 109 height 17
click at [141, 120] on div "Accommodations" at bounding box center [132, 124] width 230 height 41
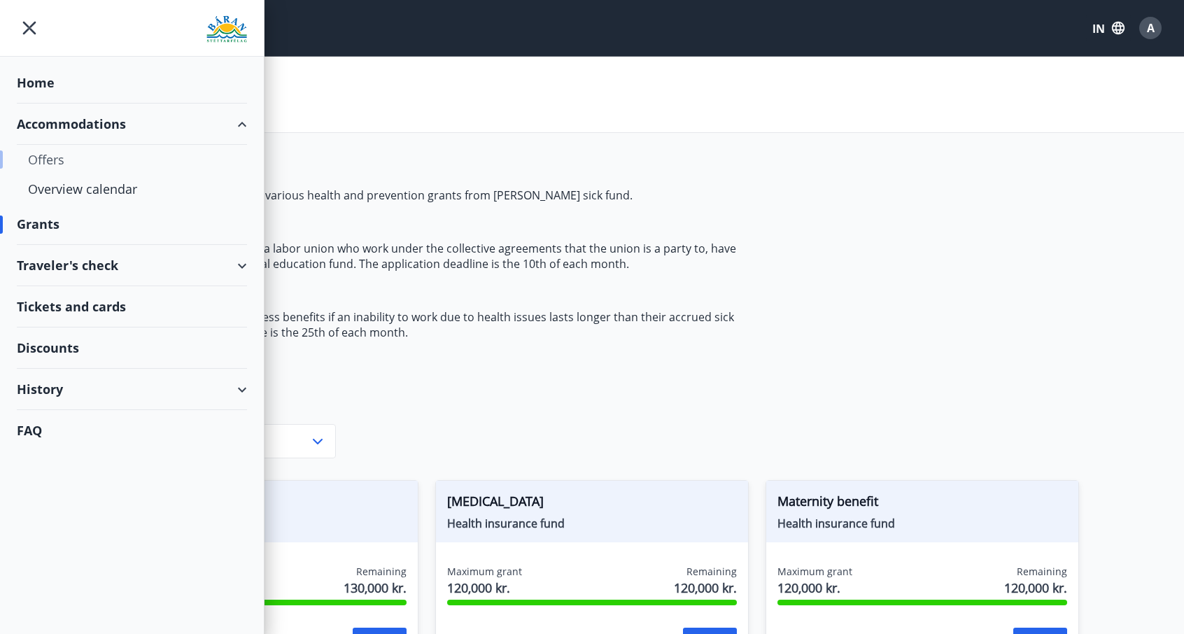
click at [88, 160] on div "Offers" at bounding box center [132, 159] width 208 height 29
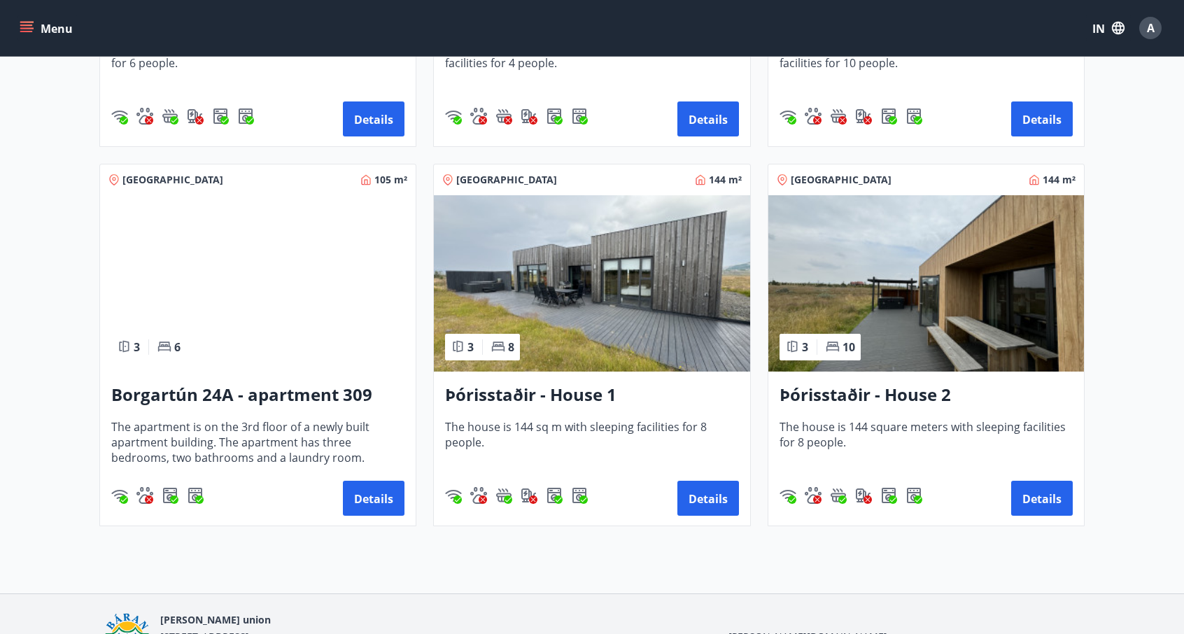
scroll to position [917, 0]
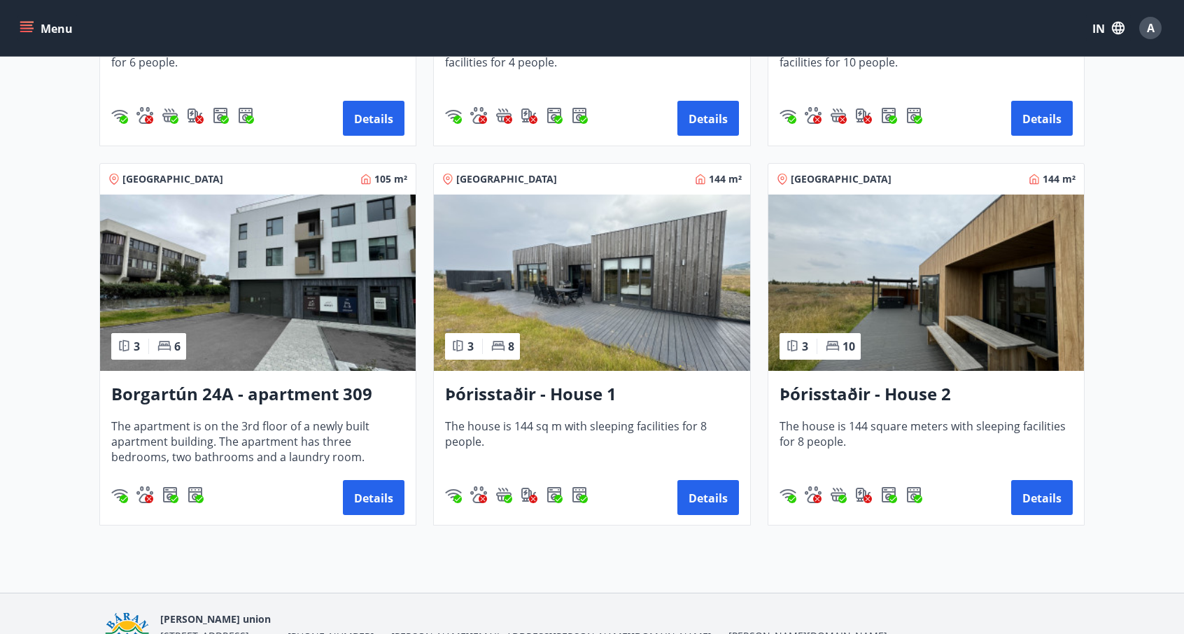
click at [871, 258] on img at bounding box center [927, 283] width 316 height 176
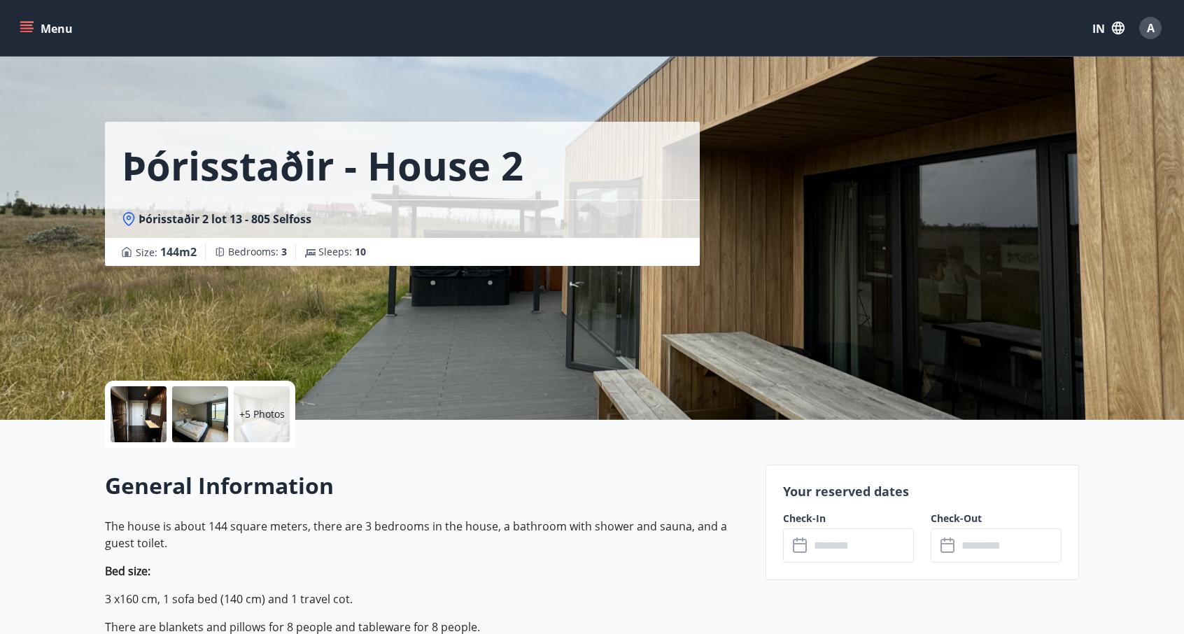
click at [116, 415] on div at bounding box center [139, 414] width 56 height 56
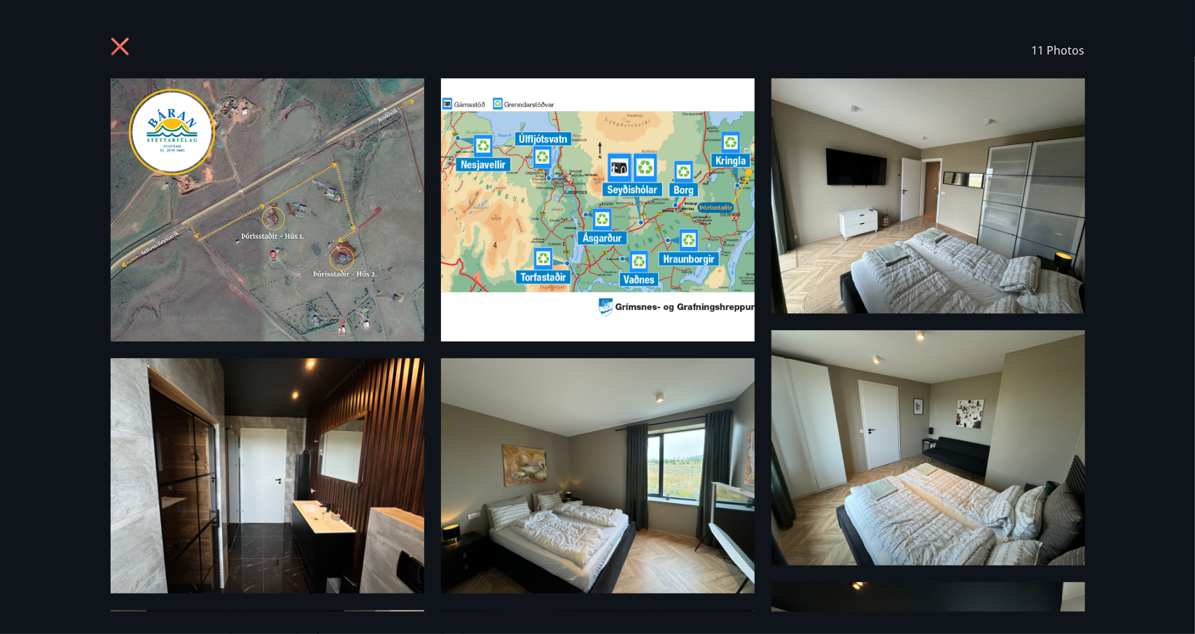
click at [213, 289] on img at bounding box center [268, 209] width 314 height 263
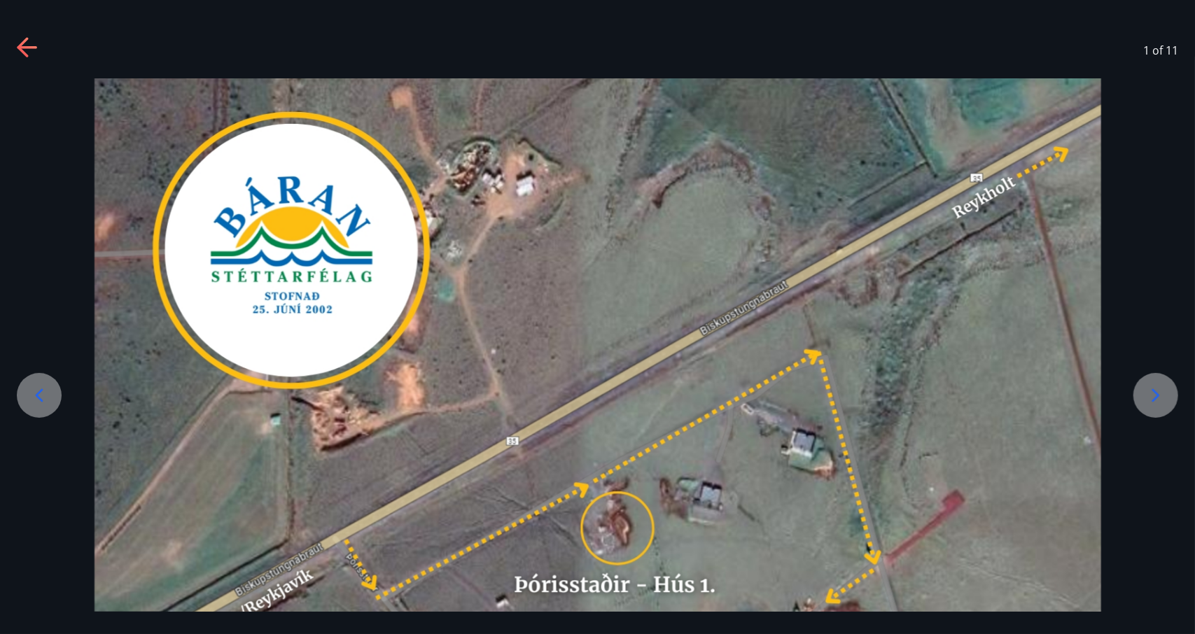
click at [213, 289] on img at bounding box center [598, 500] width 1007 height 844
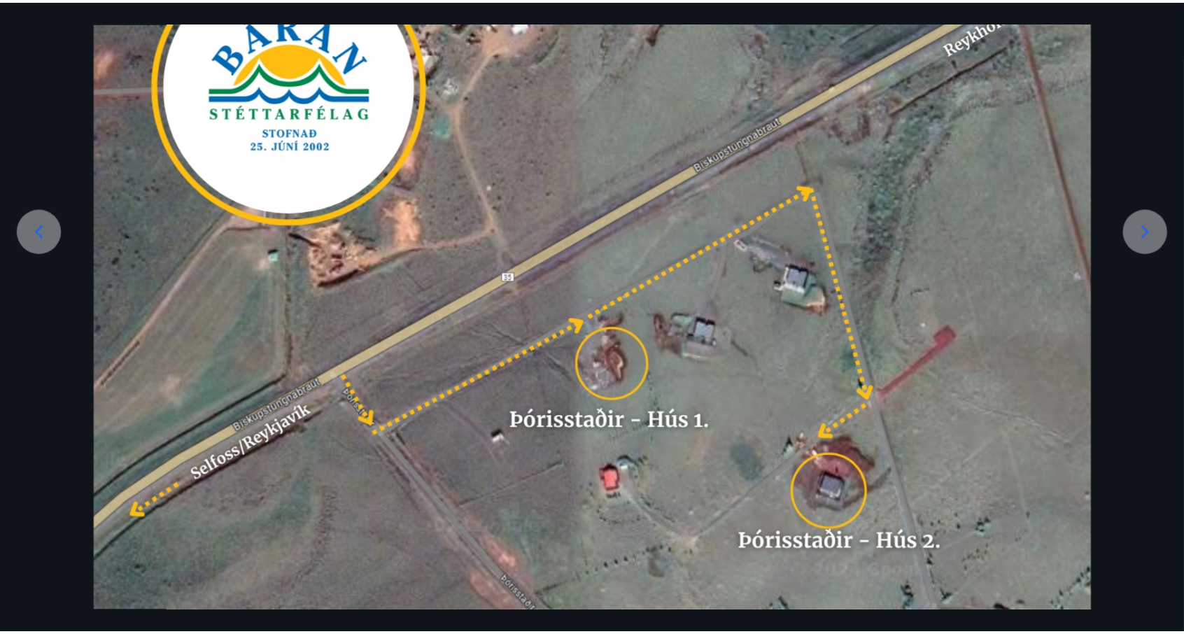
scroll to position [164, 0]
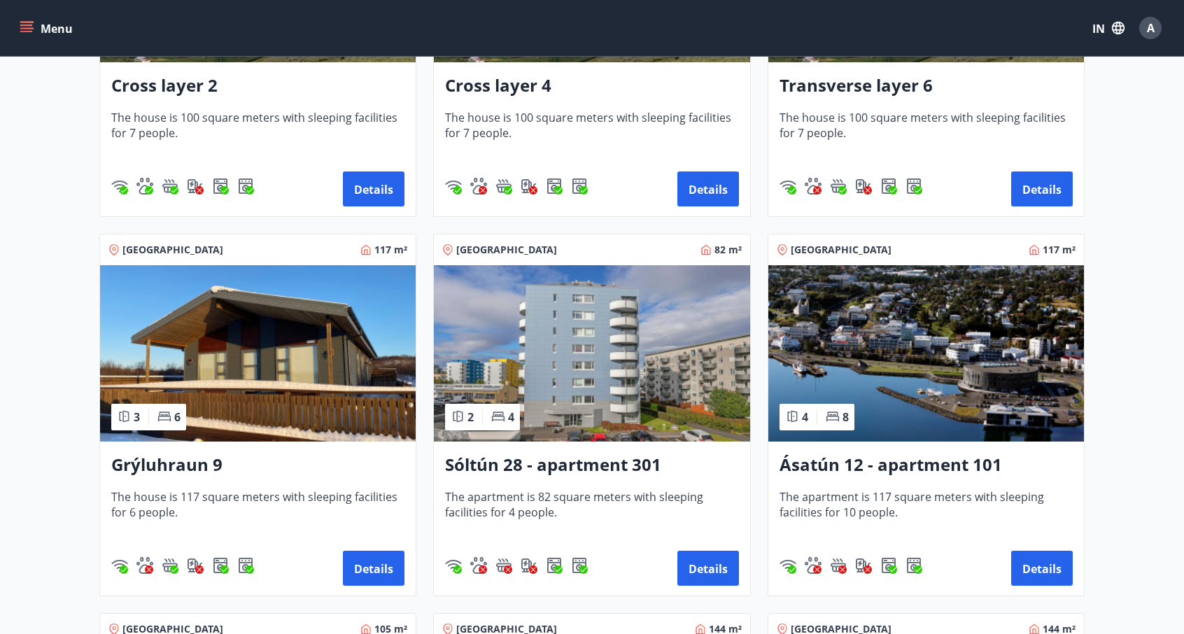
scroll to position [466, 0]
